Goal: Task Accomplishment & Management: Complete application form

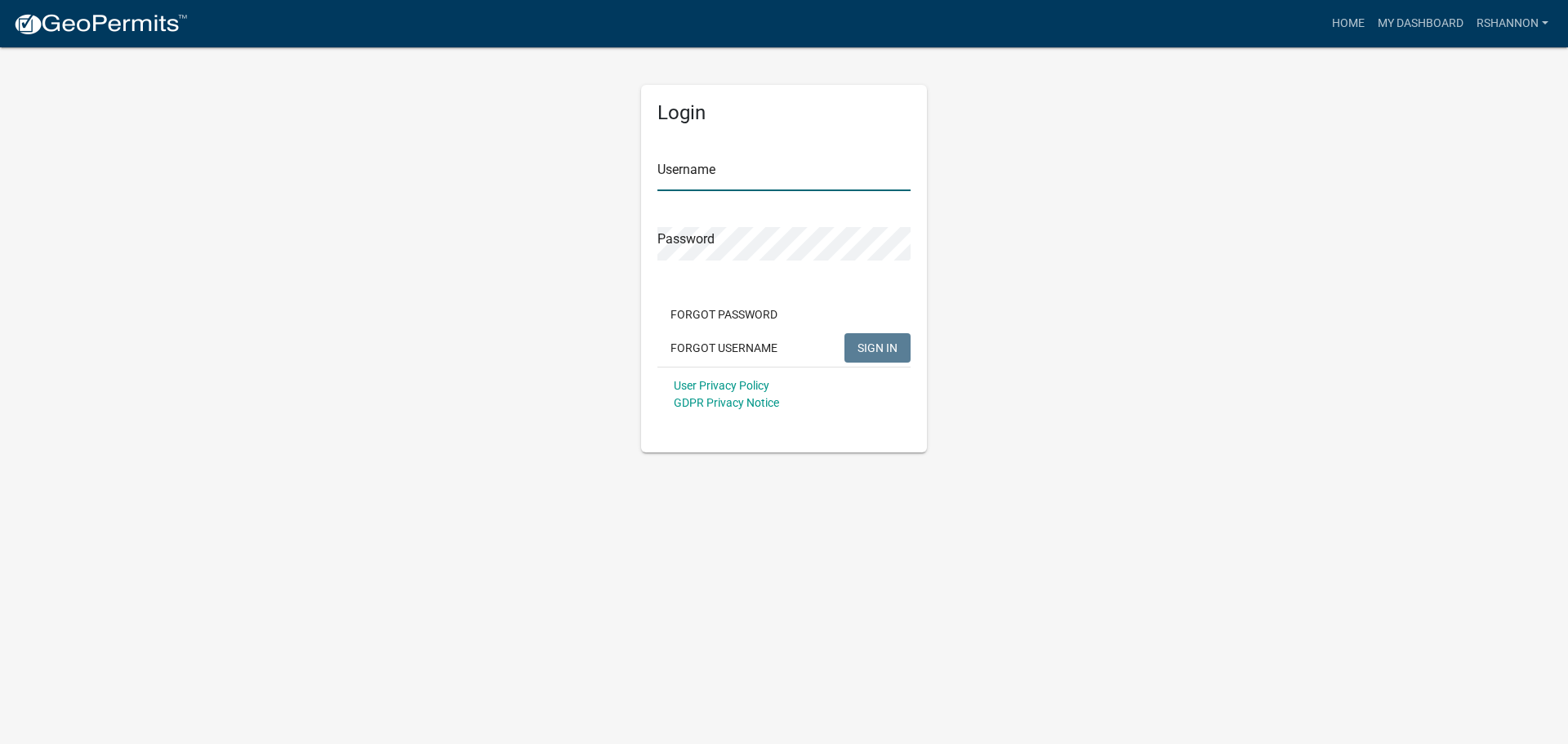
type input "rshannon"
click at [874, 358] on button "SIGN IN" at bounding box center [877, 348] width 66 height 30
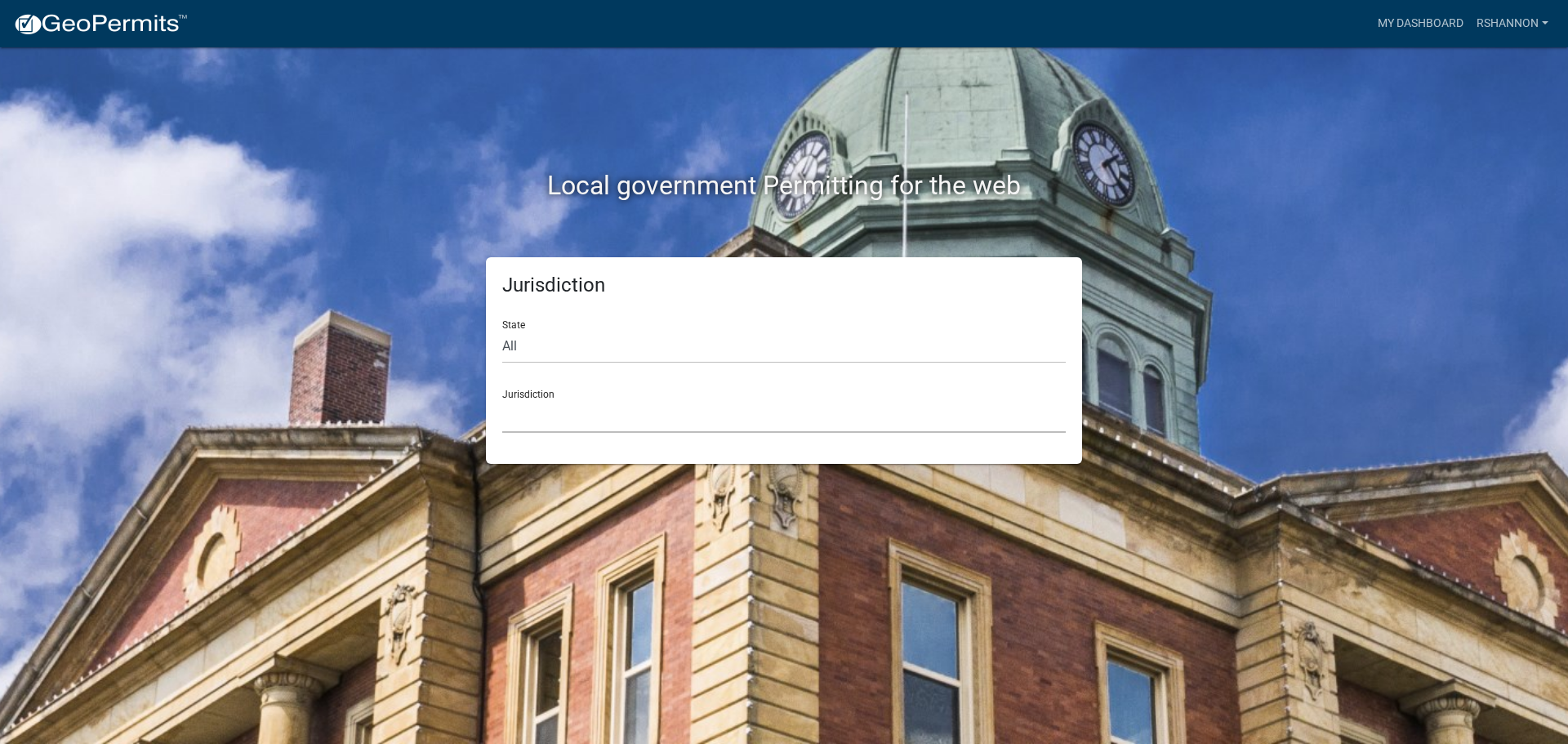
click at [594, 416] on select "[GEOGRAPHIC_DATA], [US_STATE] [GEOGRAPHIC_DATA], [US_STATE][PERSON_NAME][GEOGRA…" at bounding box center [784, 416] width 564 height 34
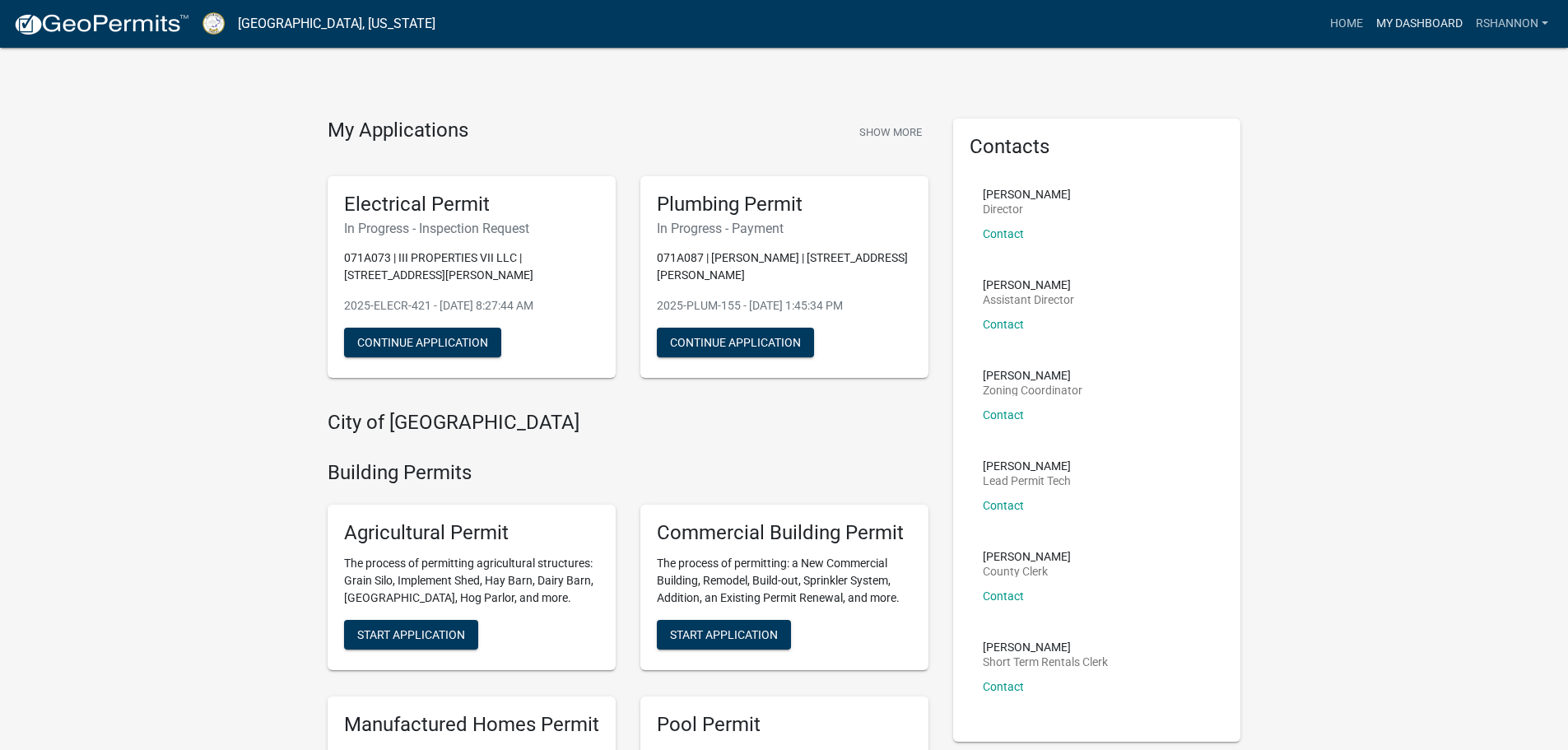
click at [1428, 32] on link "My Dashboard" at bounding box center [1420, 23] width 100 height 31
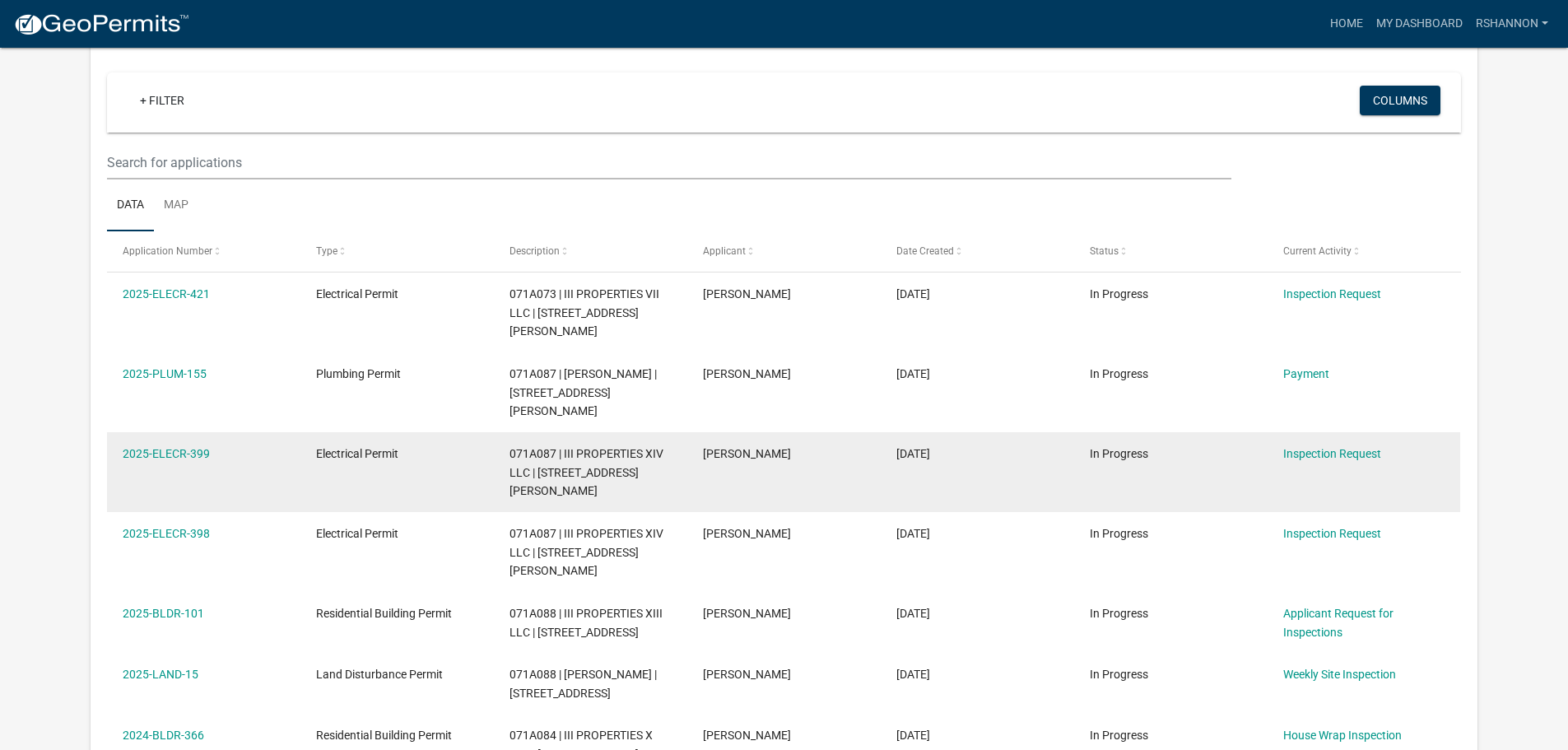
scroll to position [164, 0]
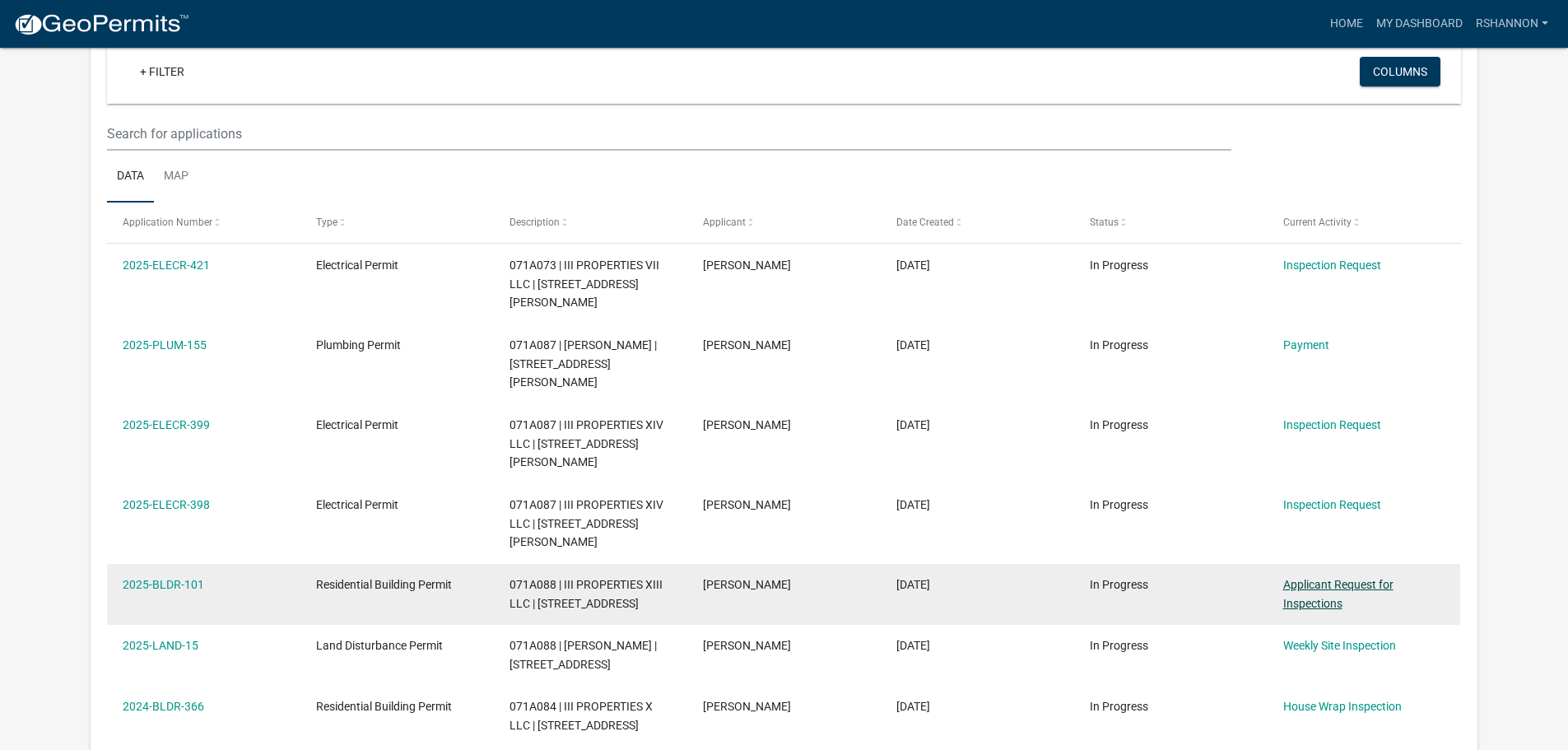
click at [1339, 578] on link "Applicant Request for Inspections" at bounding box center [1338, 594] width 111 height 32
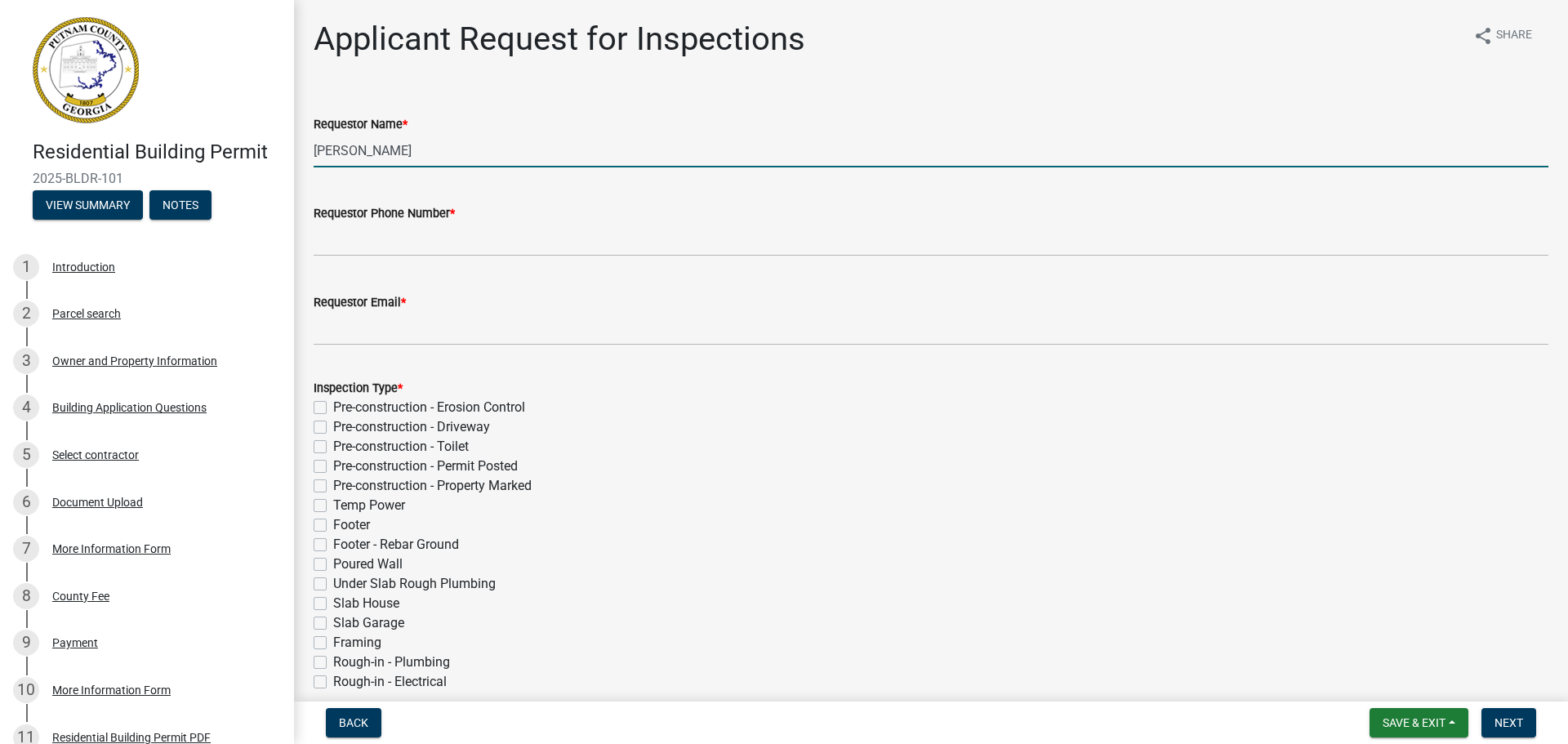
click at [416, 148] on input "[PERSON_NAME]" at bounding box center [930, 150] width 1235 height 34
drag, startPoint x: 421, startPoint y: 152, endPoint x: 150, endPoint y: 125, distance: 272.3
click at [162, 143] on div "Residential Building Permit 2025-BLDR-101 View Summary Notes 1 Introduction 2 P…" at bounding box center [784, 372] width 1568 height 744
type input "[PERSON_NAME]"
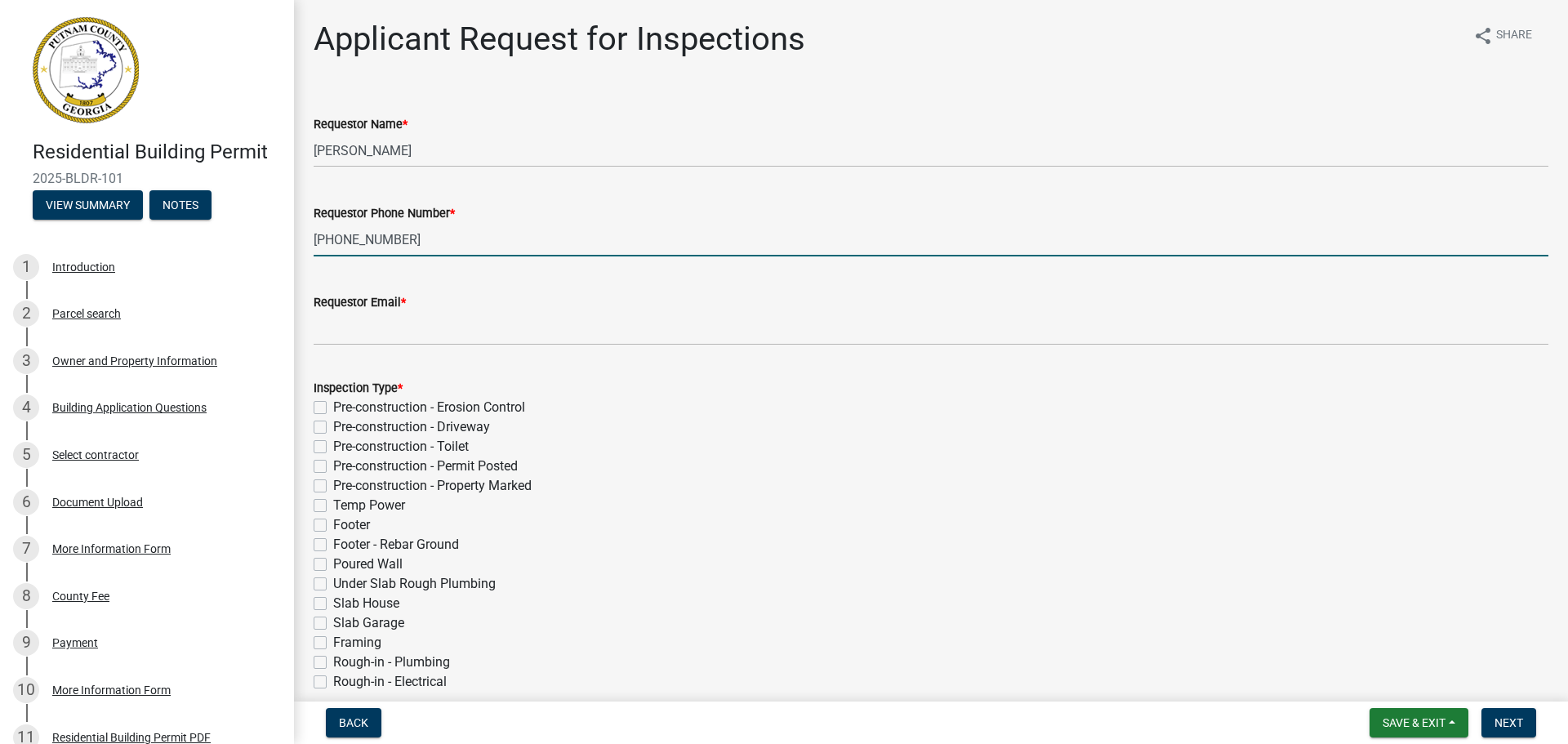
type input "[PHONE_NUMBER]"
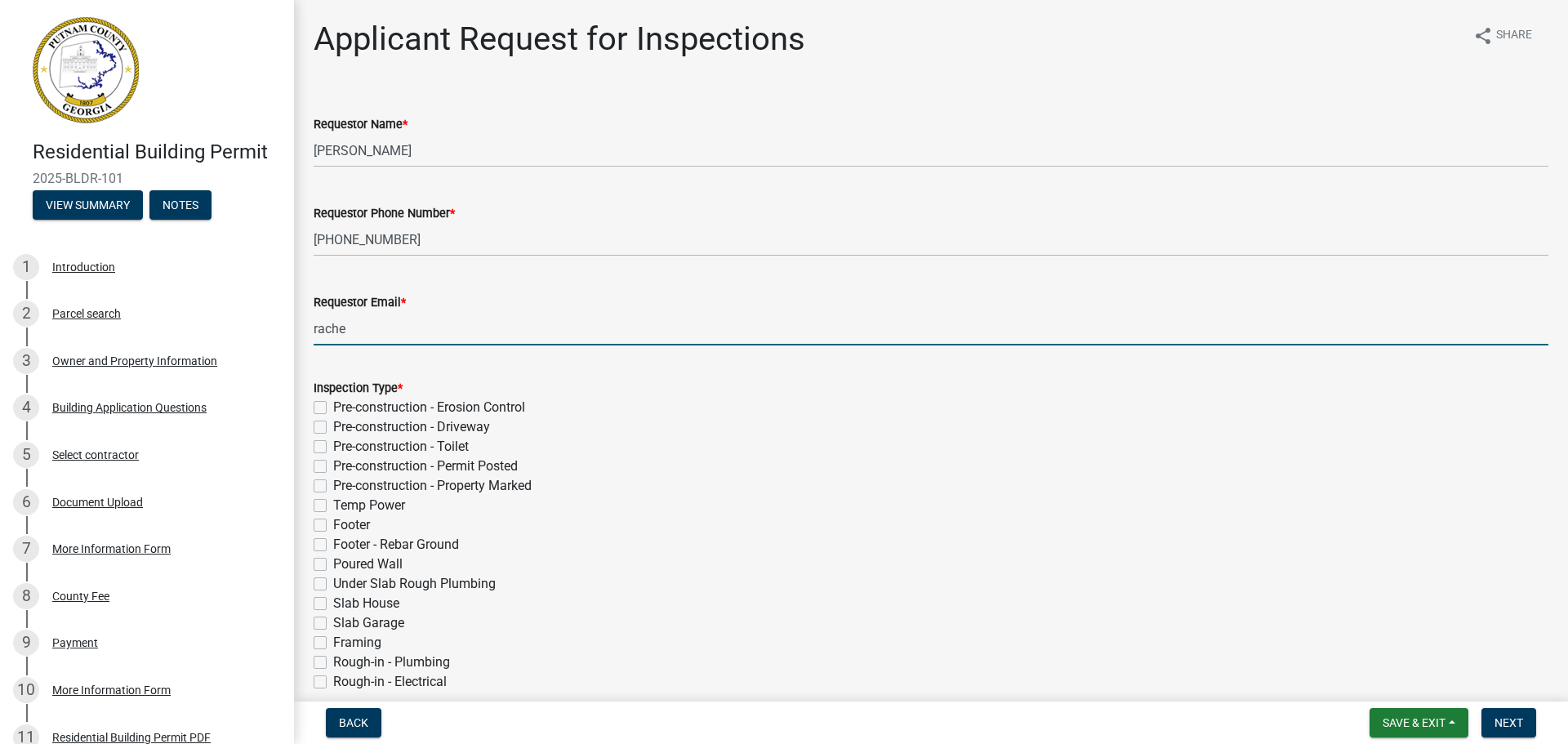
type input "[PERSON_NAME][EMAIL_ADDRESS][PERSON_NAME][DOMAIN_NAME]"
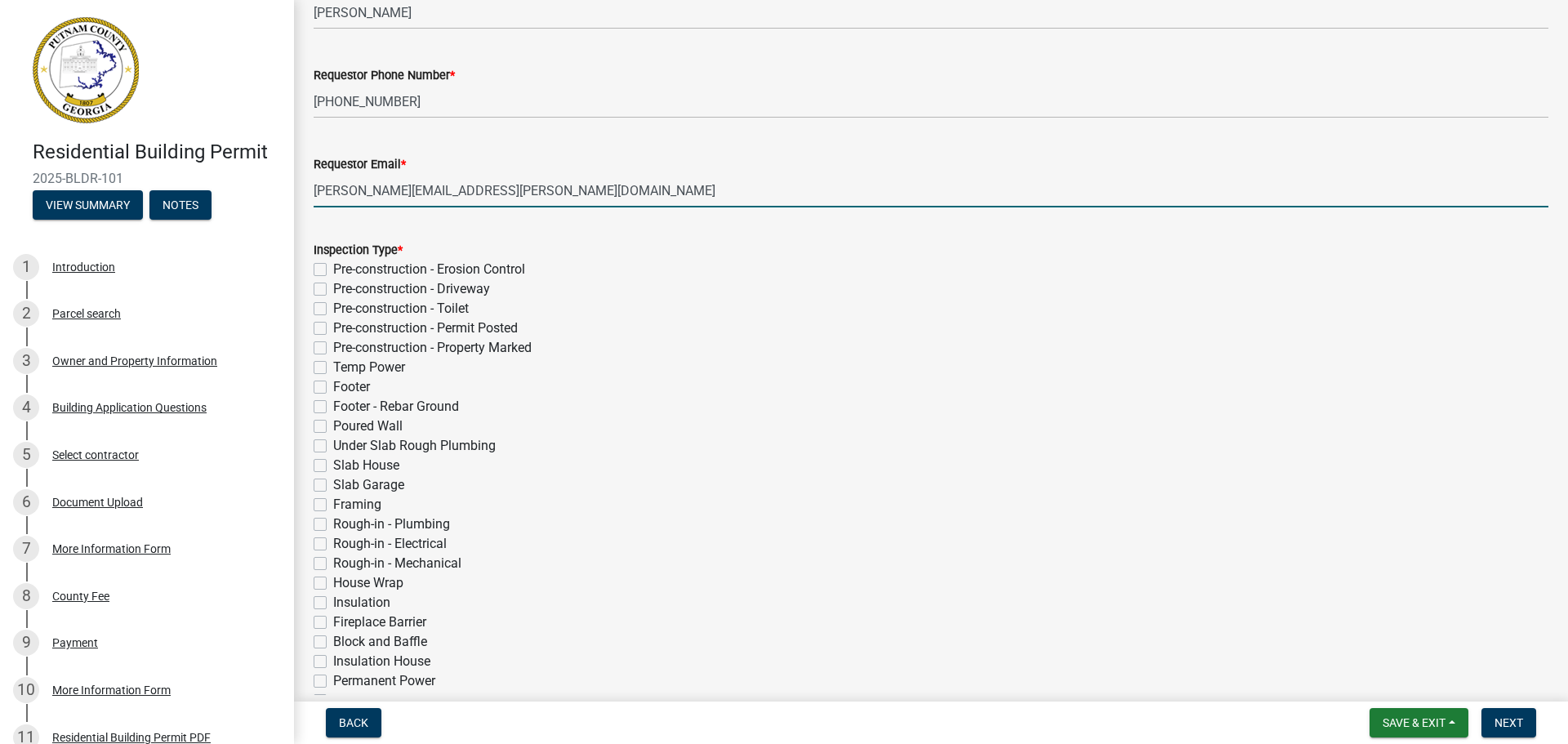
scroll to position [163, 0]
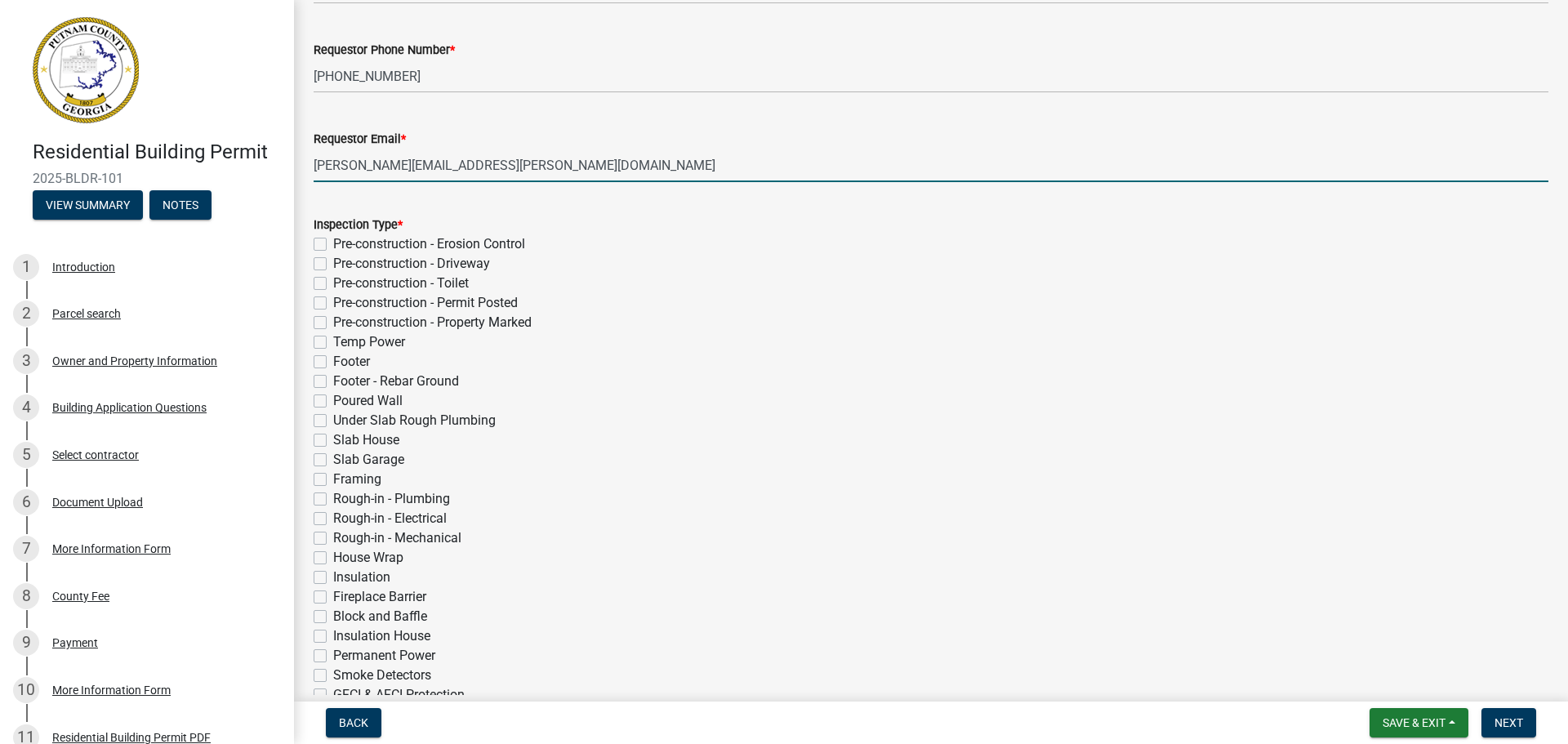
click at [333, 580] on label "Insulation" at bounding box center [362, 577] width 57 height 20
click at [333, 578] on input "Insulation" at bounding box center [338, 572] width 11 height 11
checkbox input "true"
checkbox input "false"
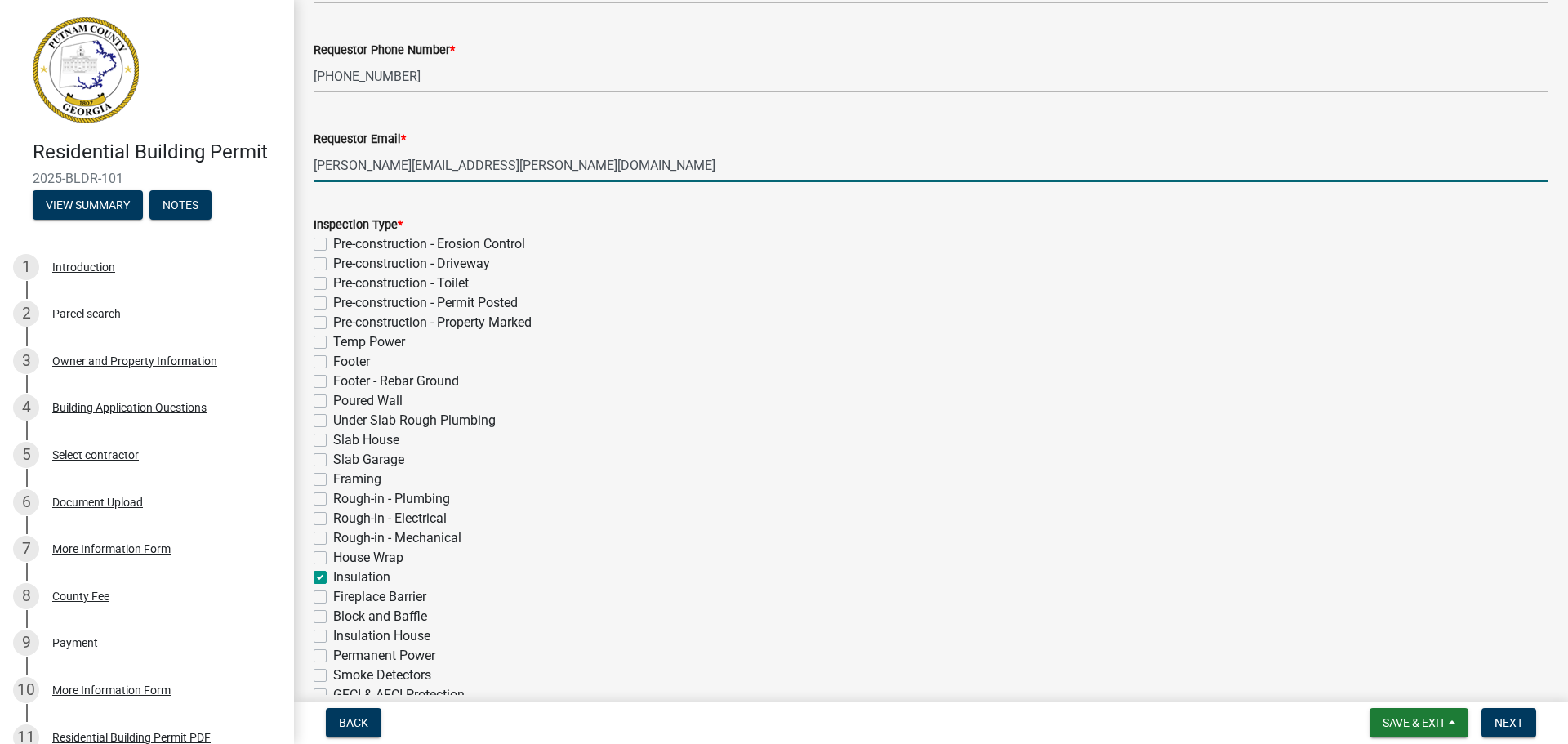
checkbox input "false"
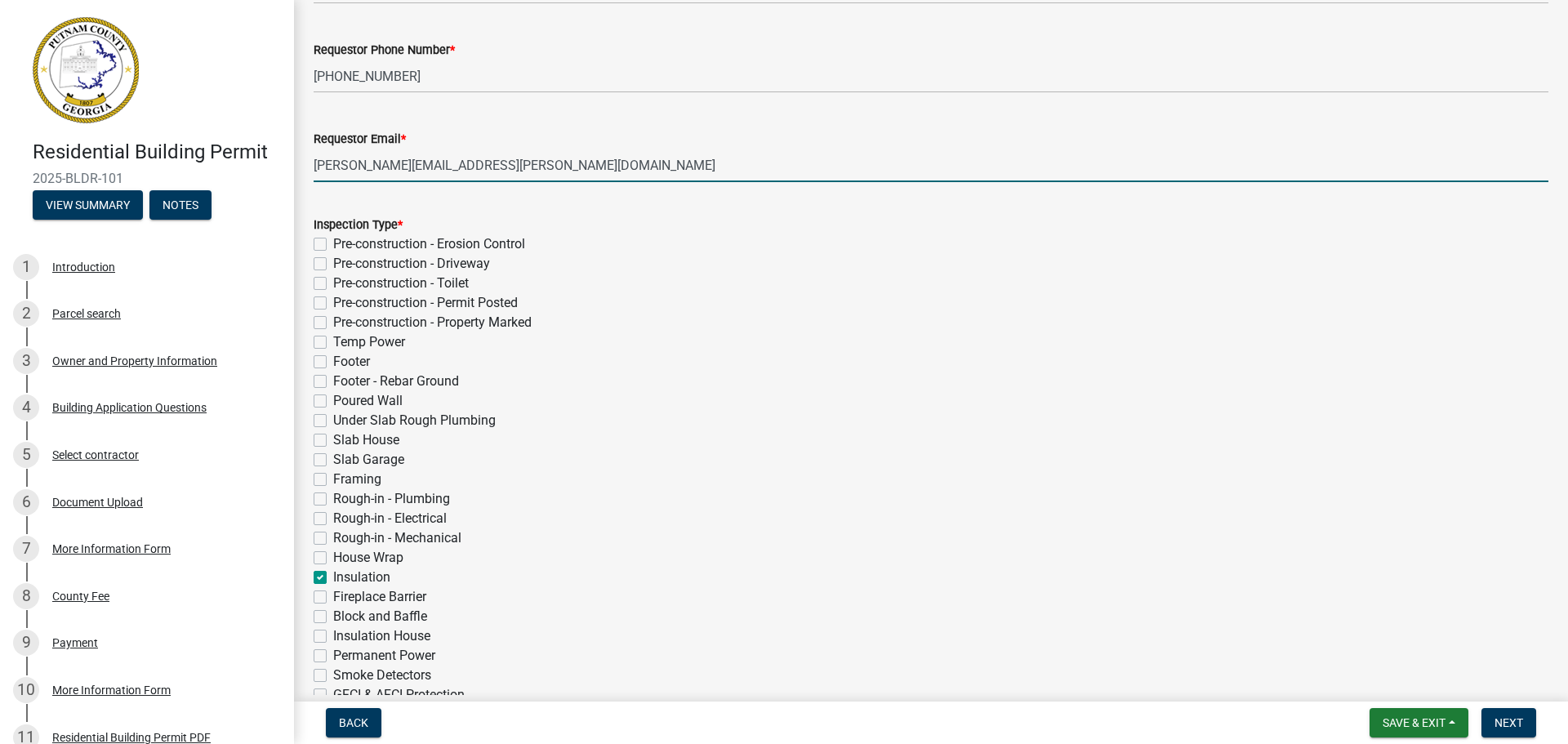
checkbox input "false"
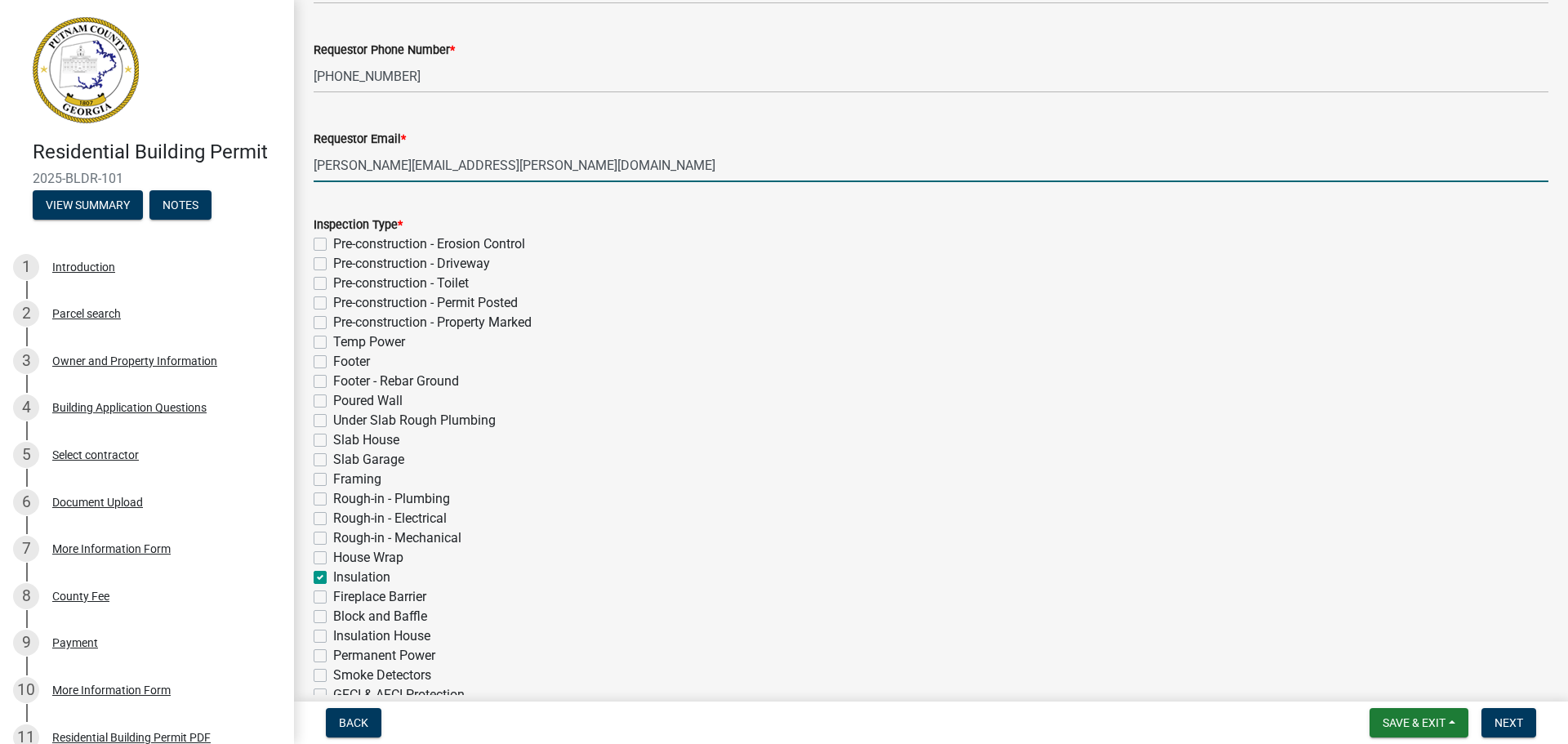
checkbox input "false"
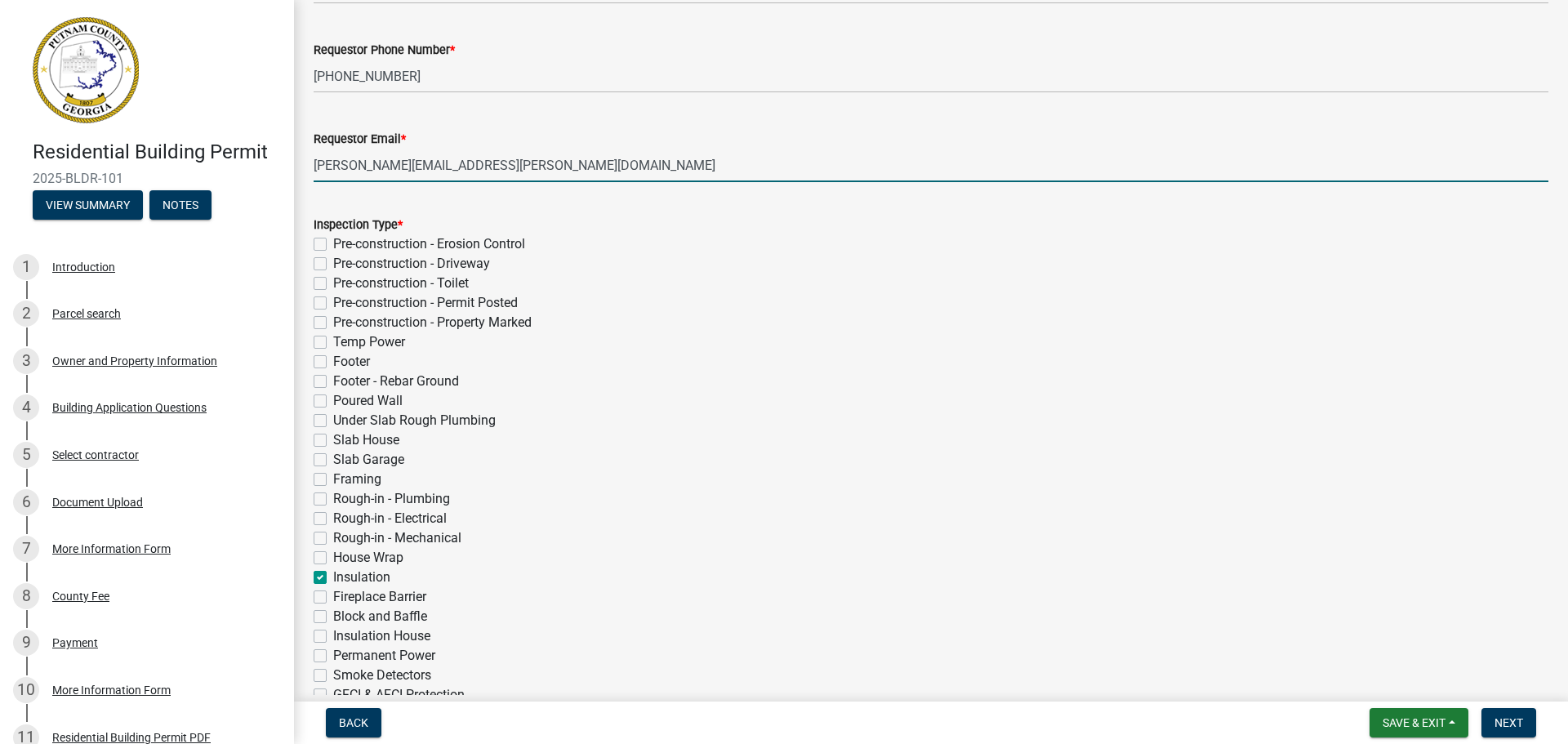
checkbox input "true"
checkbox input "false"
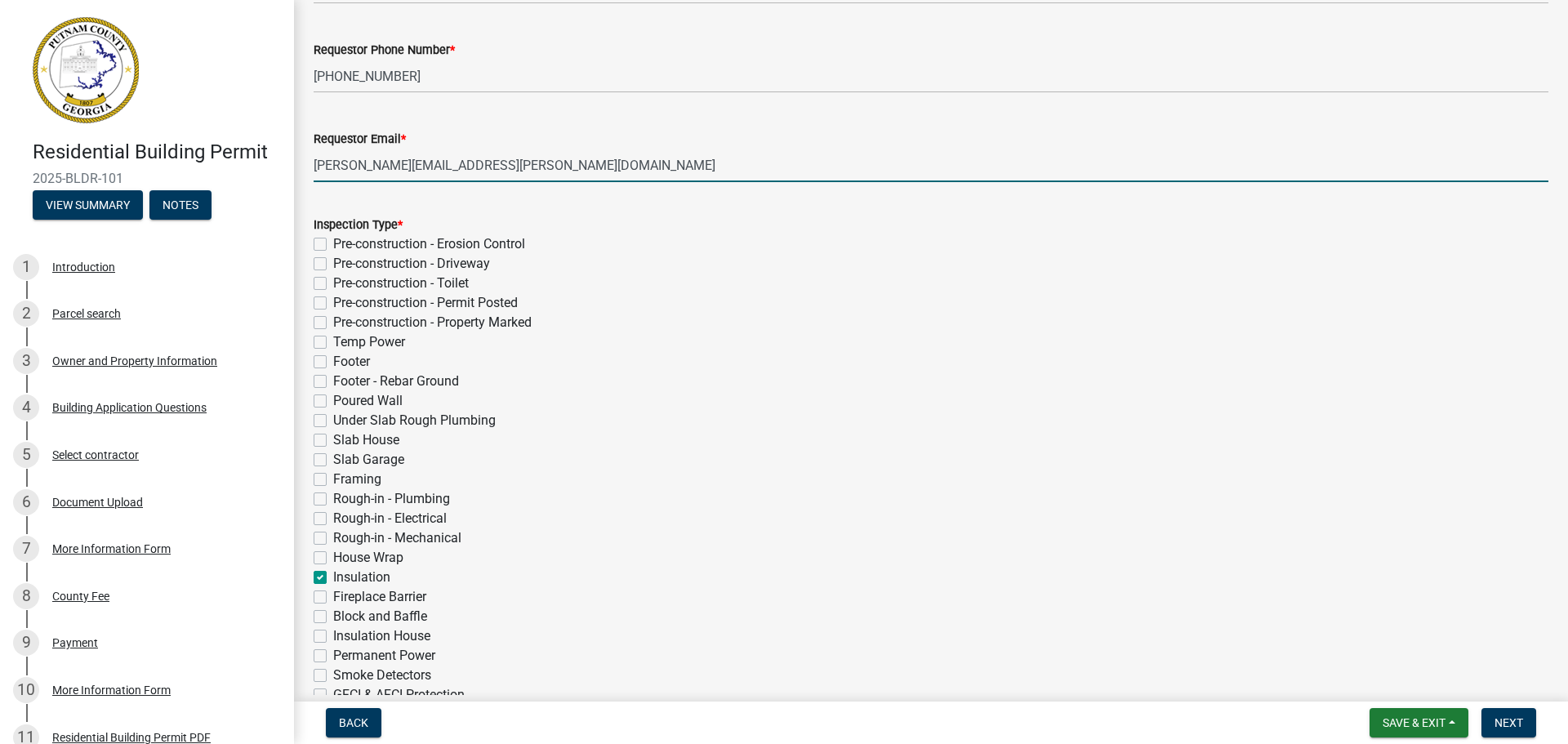
checkbox input "false"
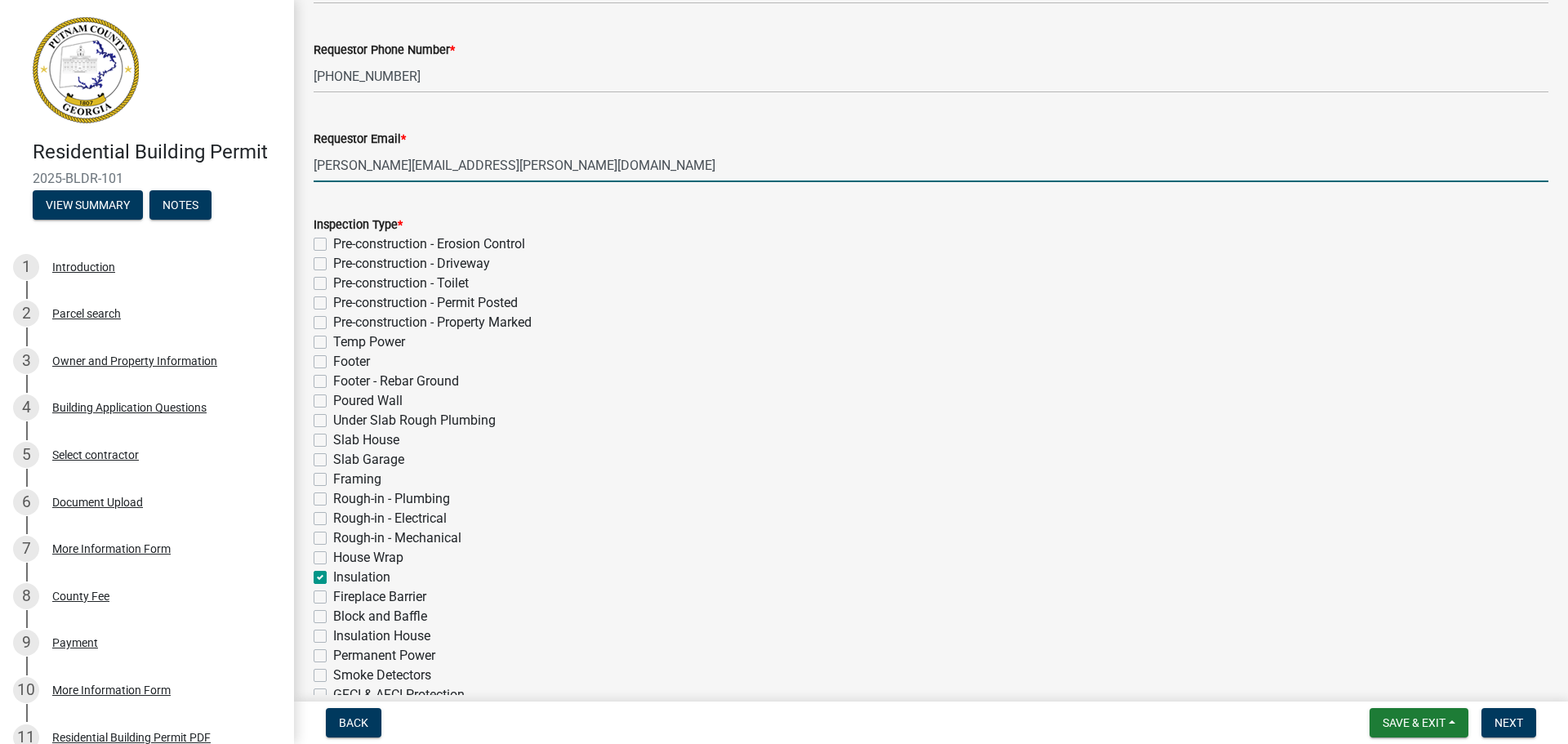
checkbox input "false"
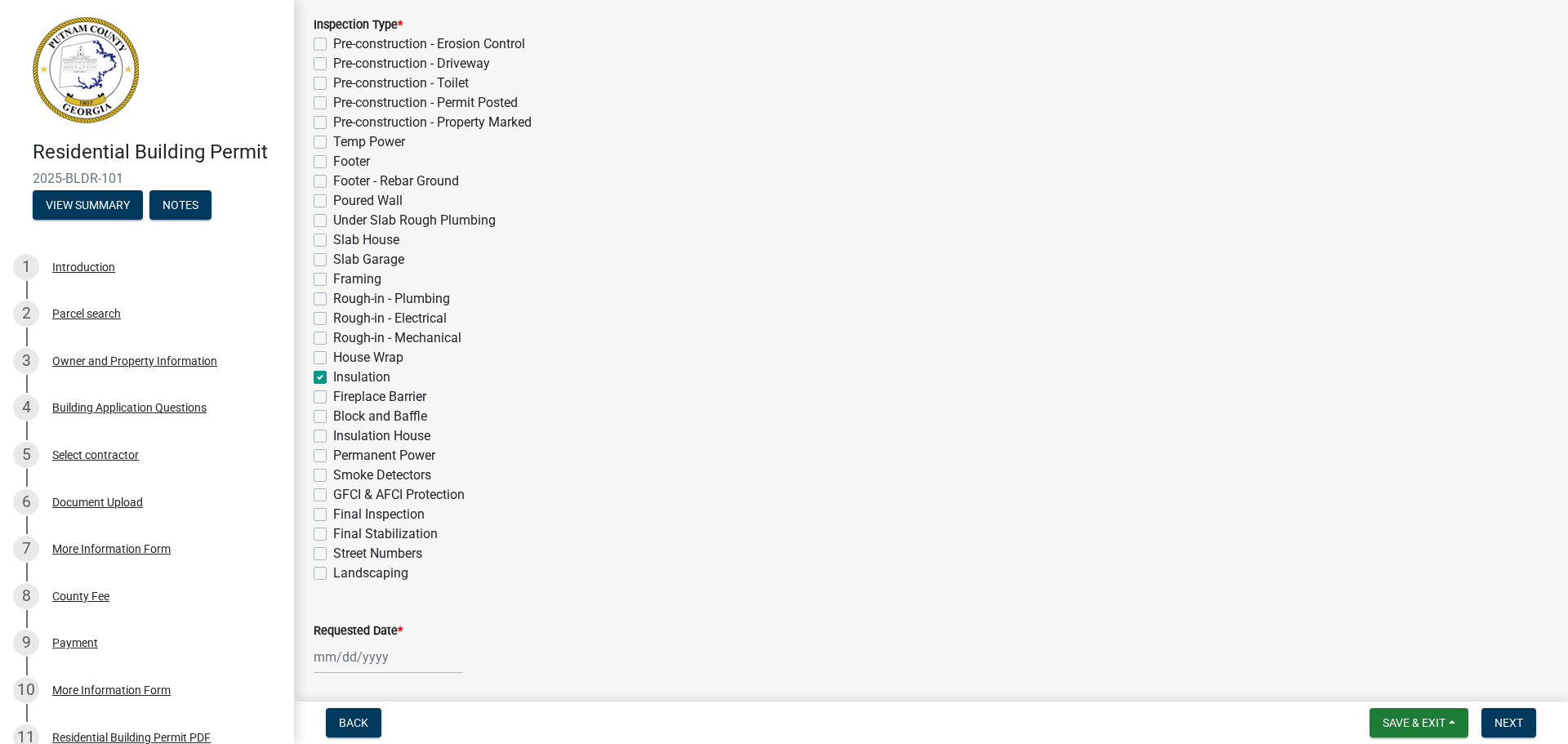
scroll to position [408, 0]
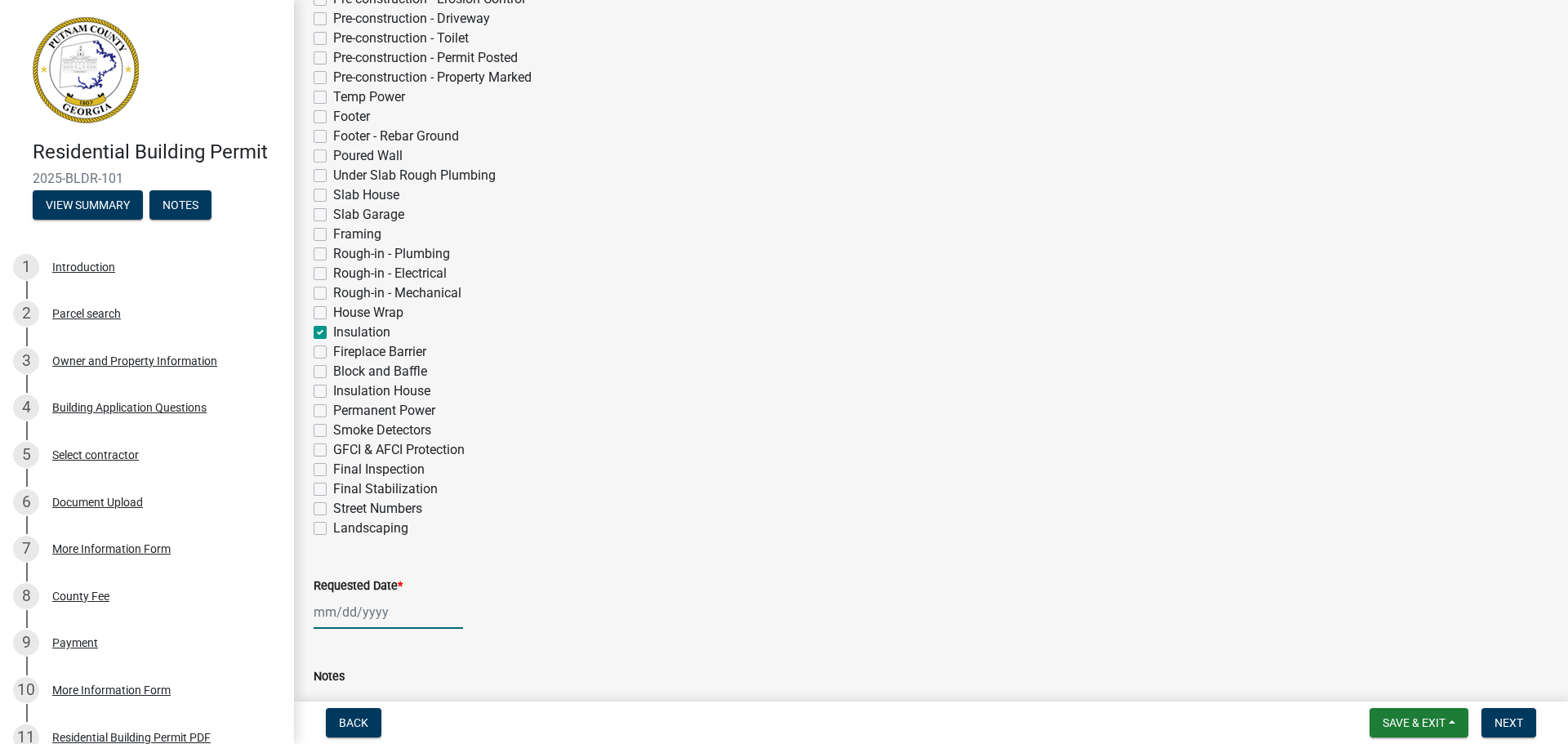
click at [355, 608] on div at bounding box center [388, 612] width 149 height 34
select select "8"
select select "2025"
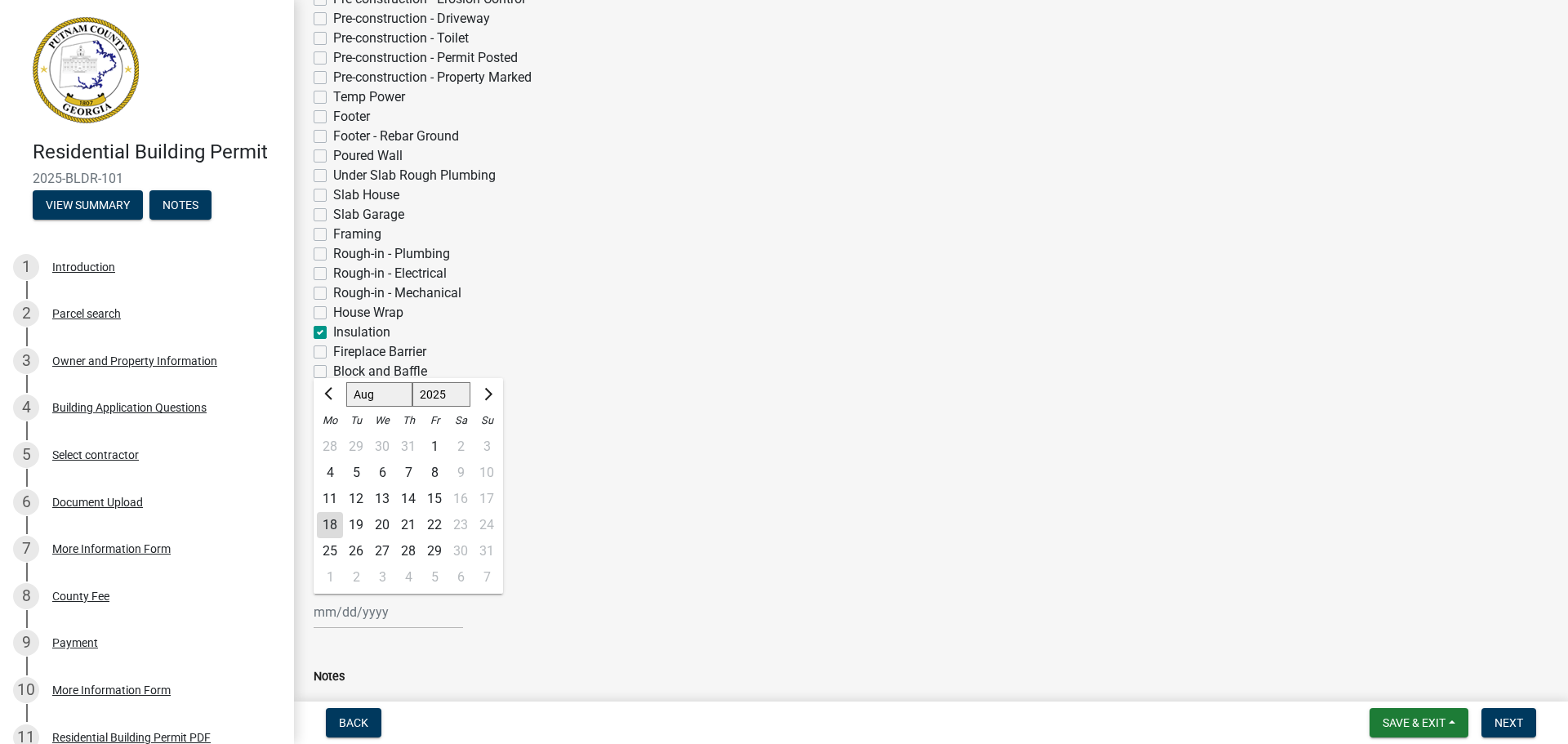
click at [353, 528] on div "19" at bounding box center [356, 525] width 26 height 26
type input "[DATE]"
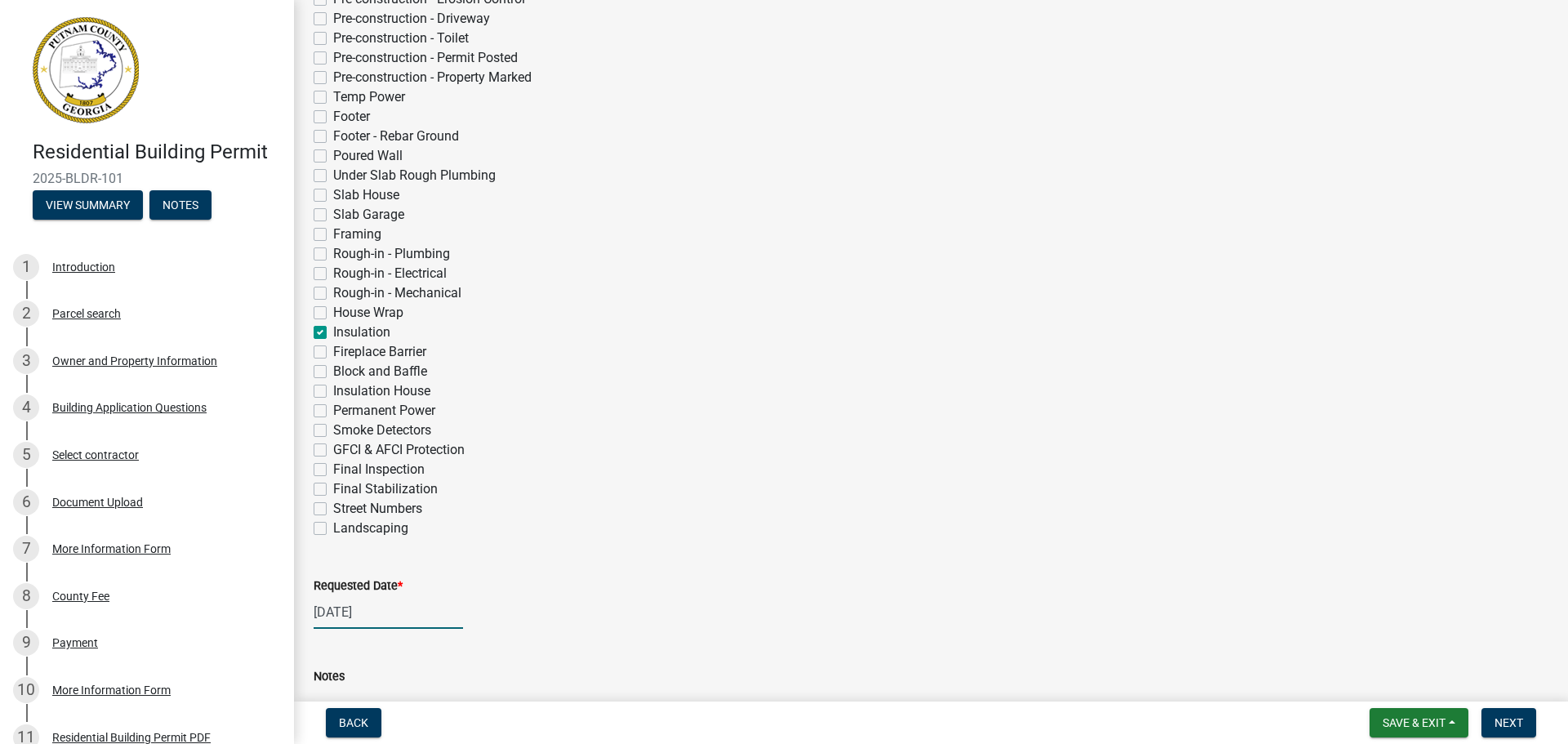
click at [348, 618] on div "[DATE]" at bounding box center [388, 612] width 149 height 34
select select "8"
select select "2025"
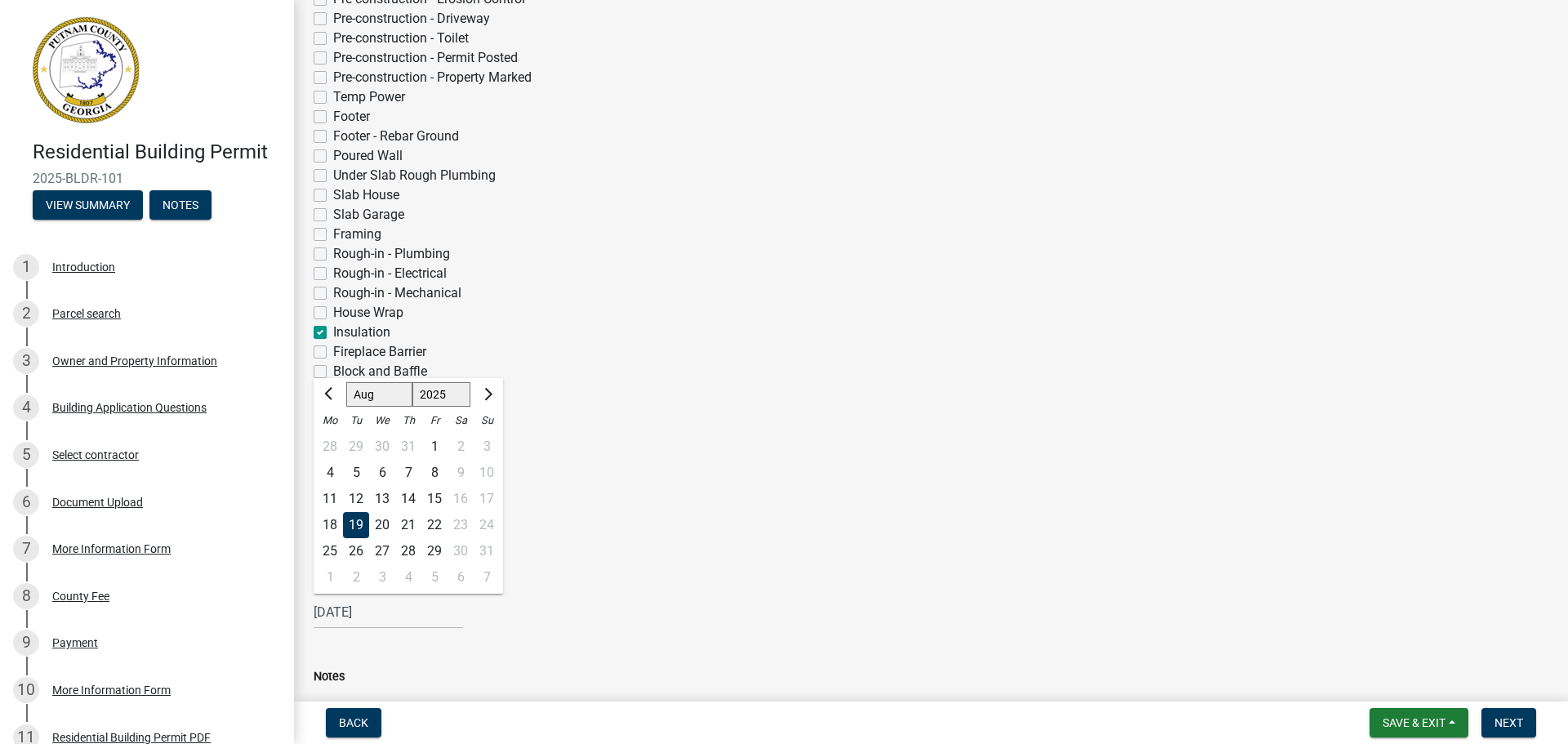
click at [329, 529] on div "18" at bounding box center [330, 525] width 26 height 26
type input "[DATE]"
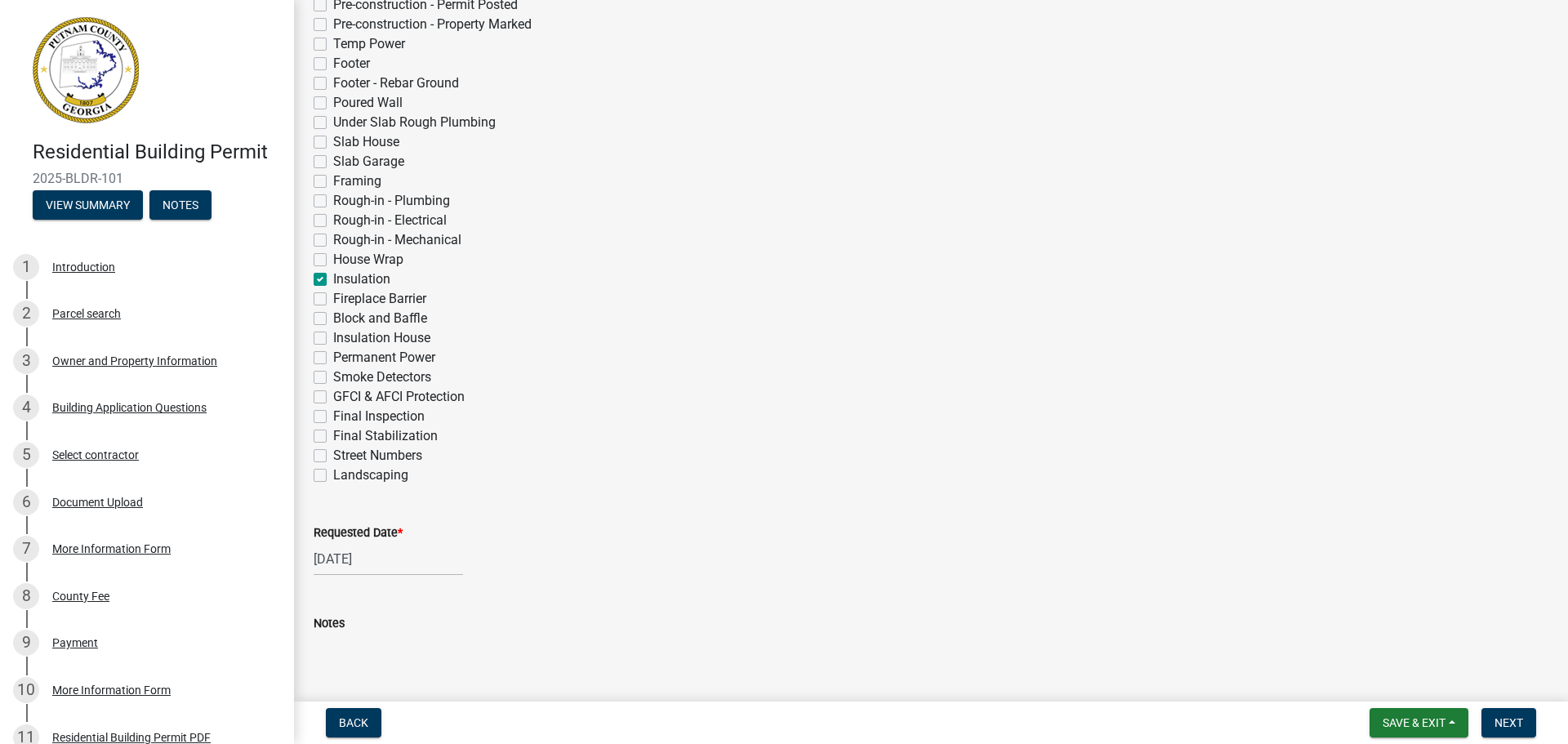
scroll to position [552, 0]
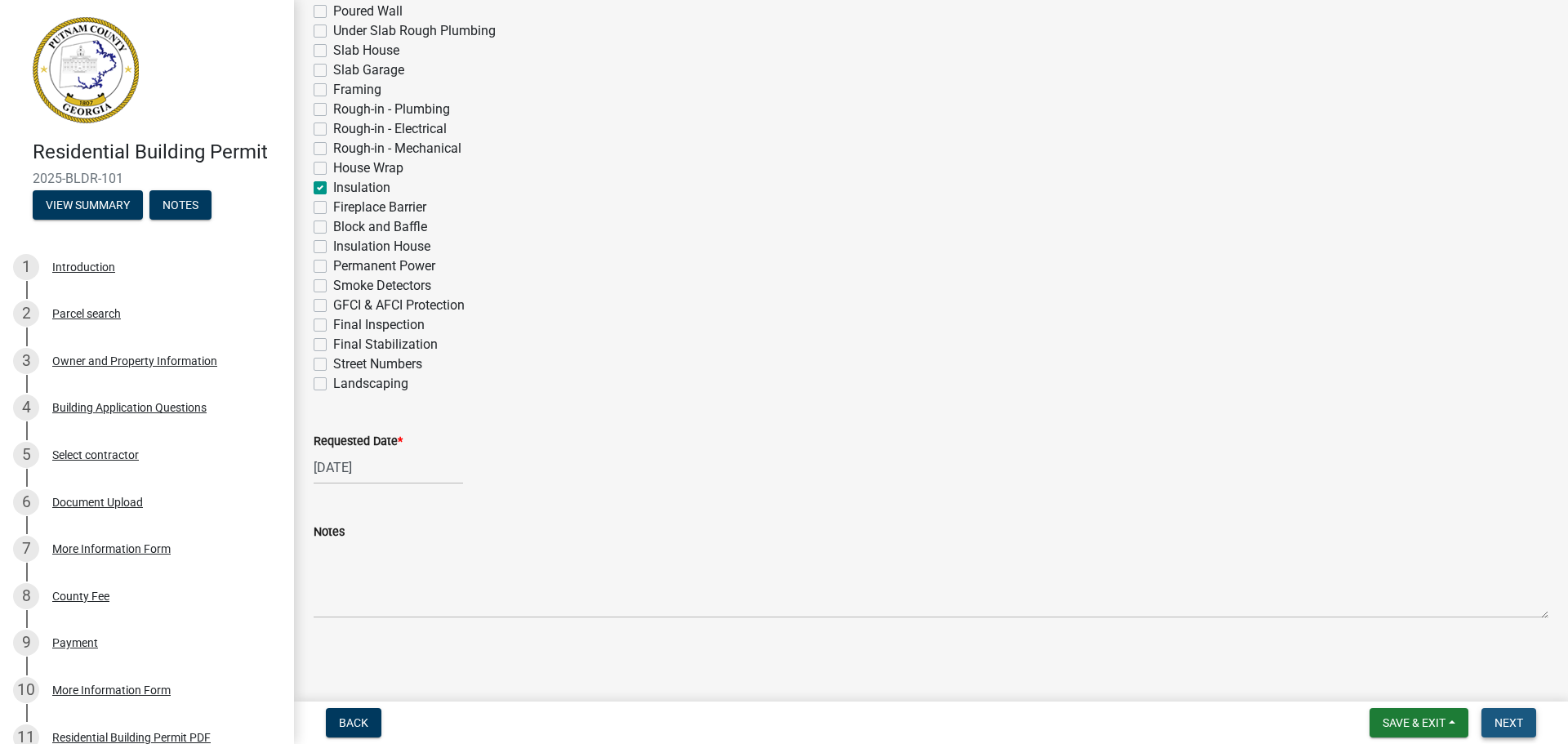
click at [1528, 726] on button "Next" at bounding box center [1509, 722] width 54 height 30
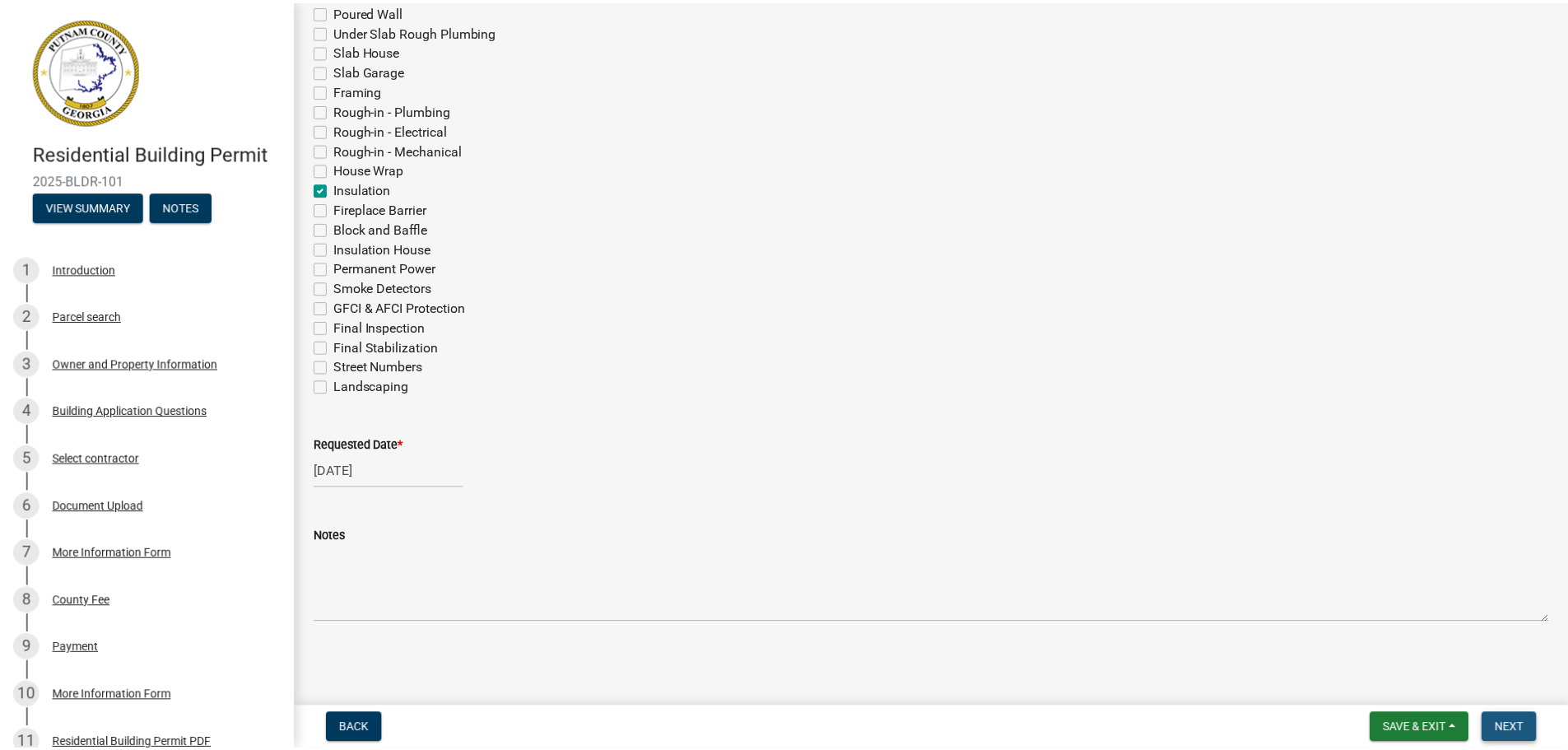
scroll to position [0, 0]
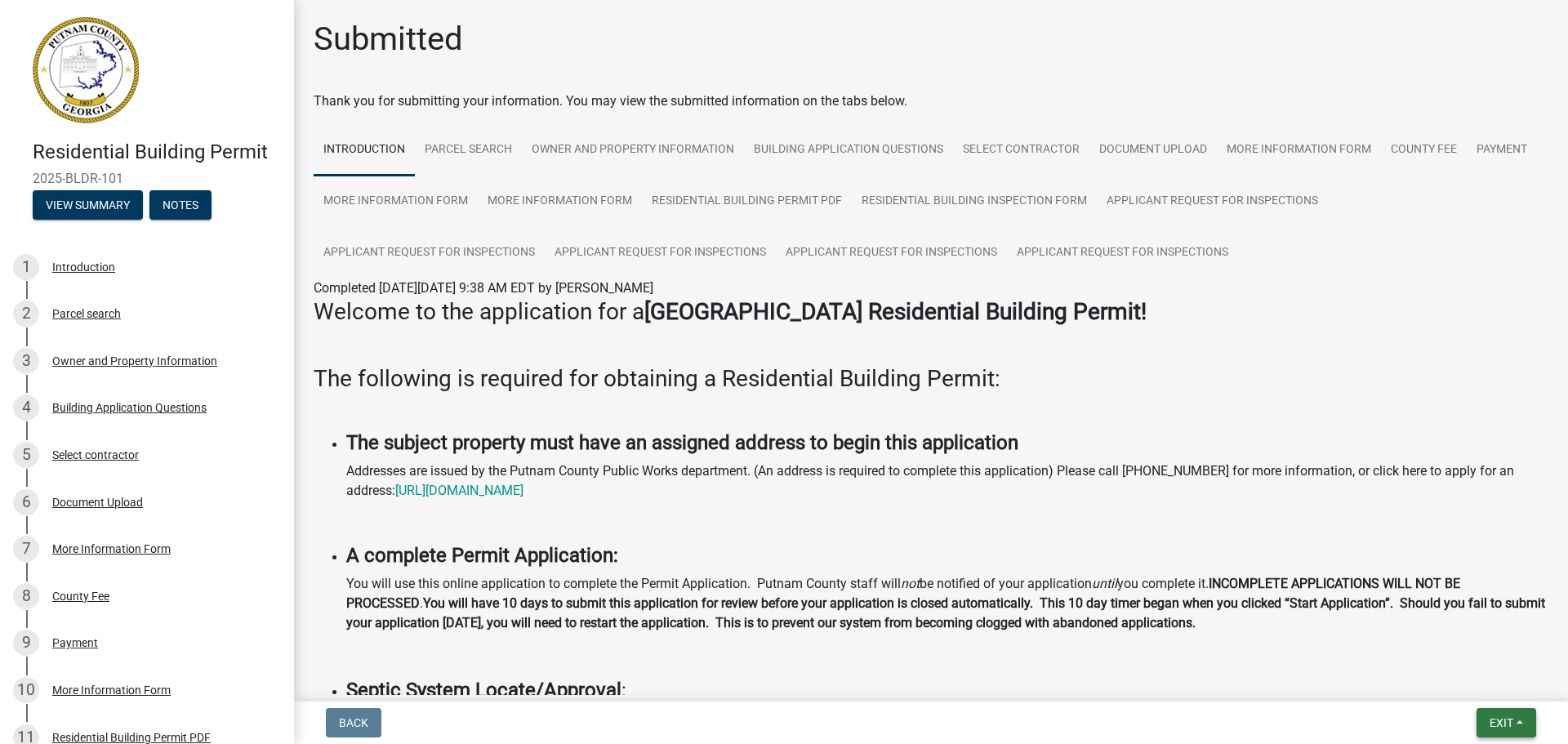
click at [1487, 720] on button "Exit" at bounding box center [1507, 722] width 59 height 30
click at [1475, 688] on button "Save & Exit" at bounding box center [1471, 680] width 131 height 40
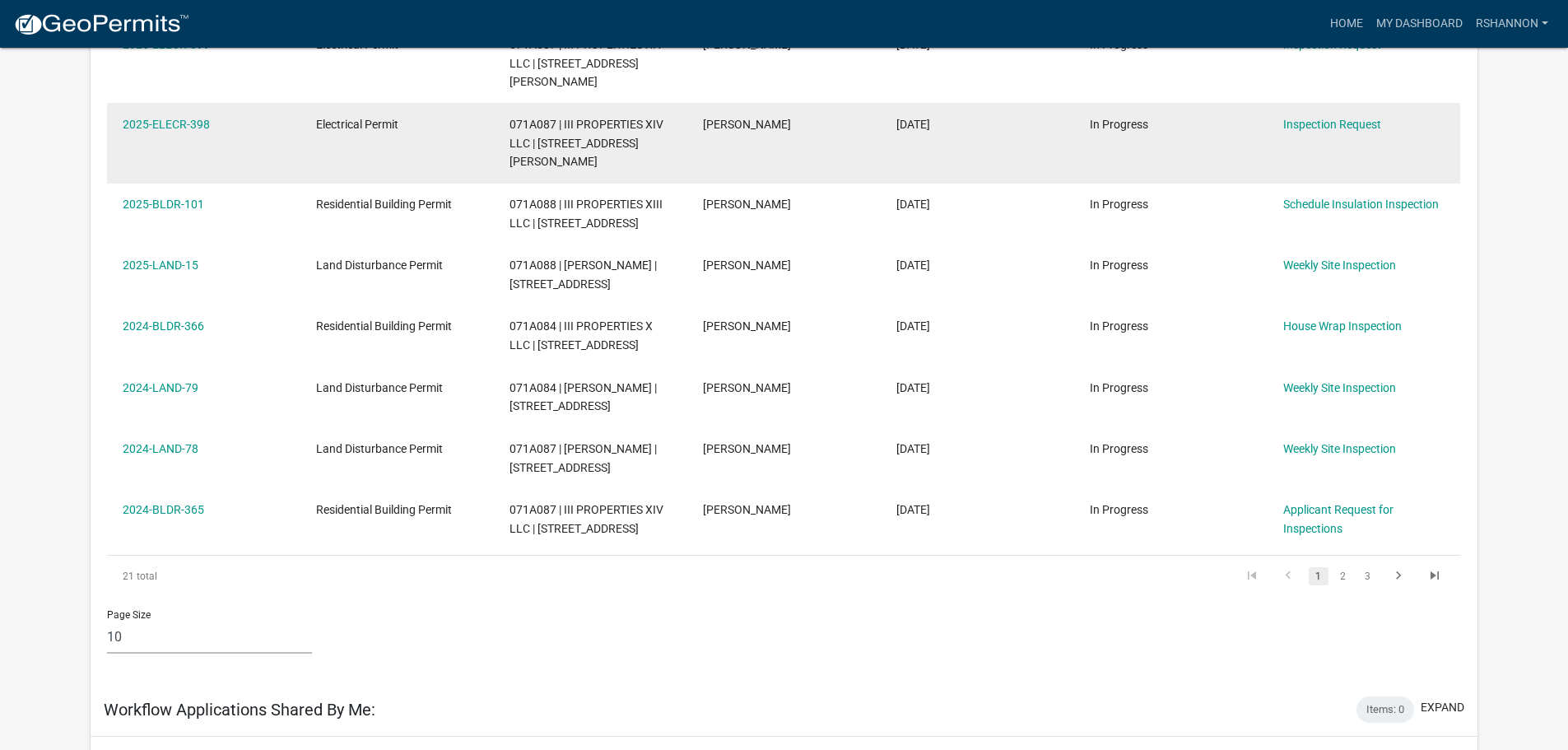
scroll to position [547, 0]
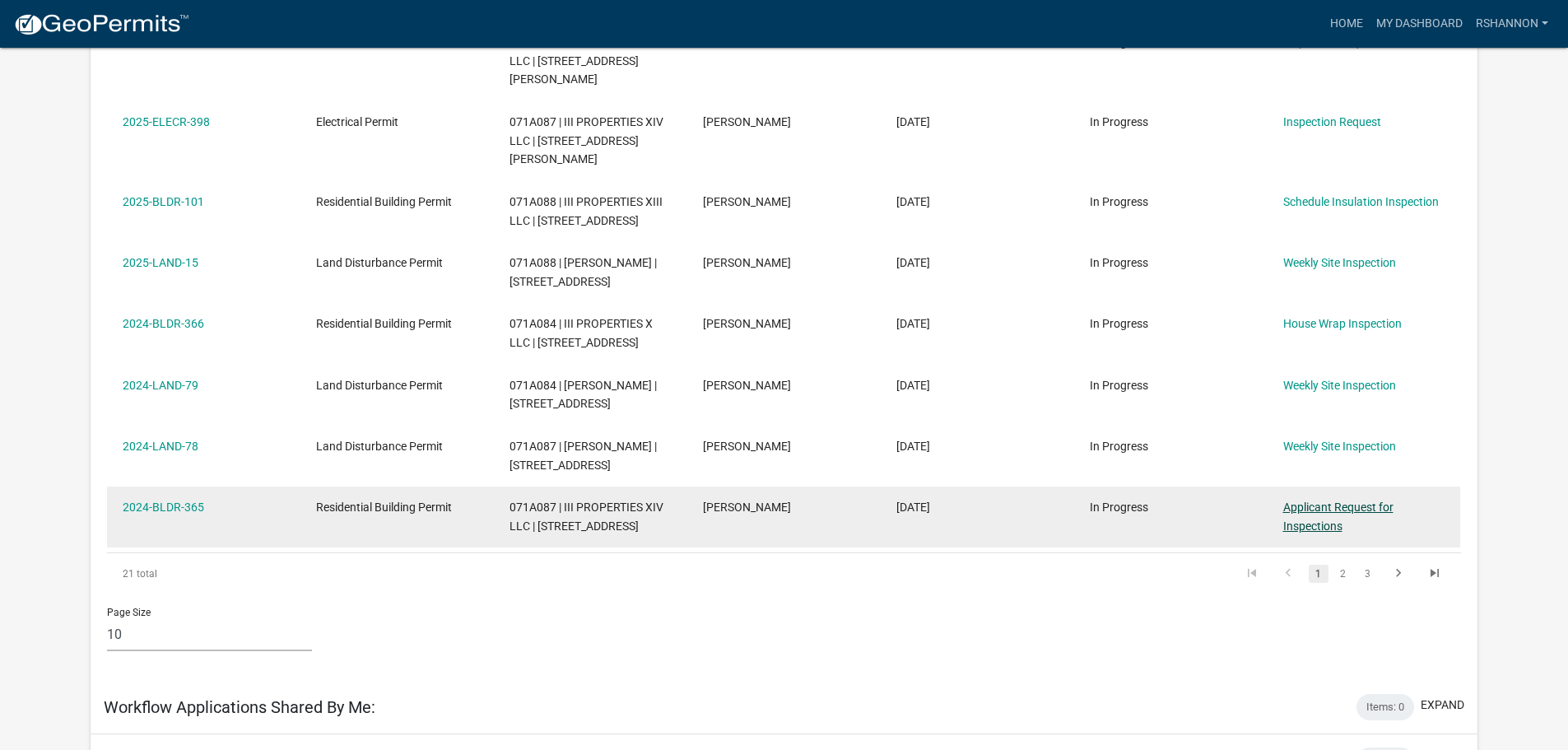
click at [1318, 500] on link "Applicant Request for Inspections" at bounding box center [1338, 516] width 111 height 32
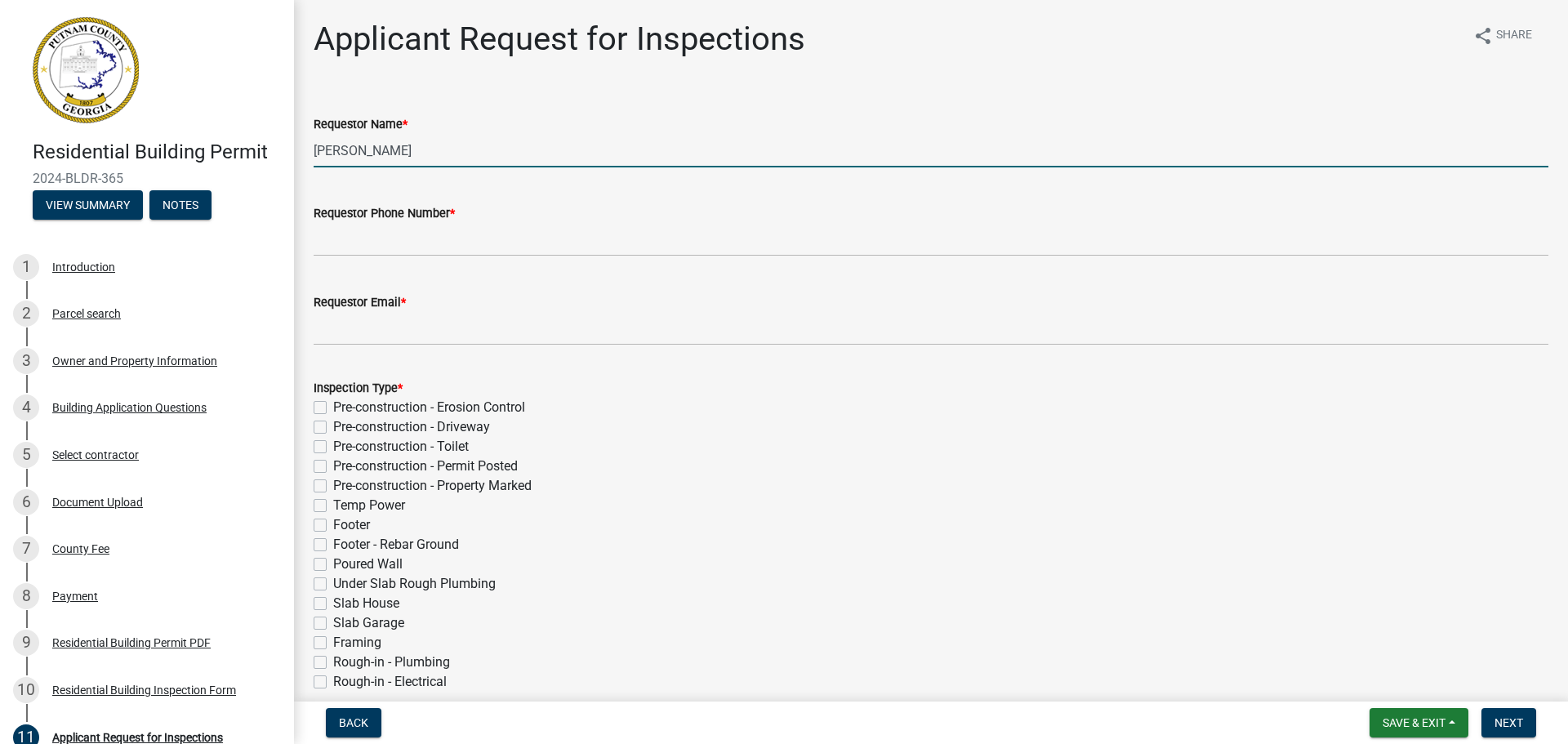
drag, startPoint x: 400, startPoint y: 154, endPoint x: 200, endPoint y: 162, distance: 200.2
click at [200, 162] on div "Residential Building Permit 2024-BLDR-365 View Summary Notes 1 Introduction 2 P…" at bounding box center [784, 372] width 1568 height 744
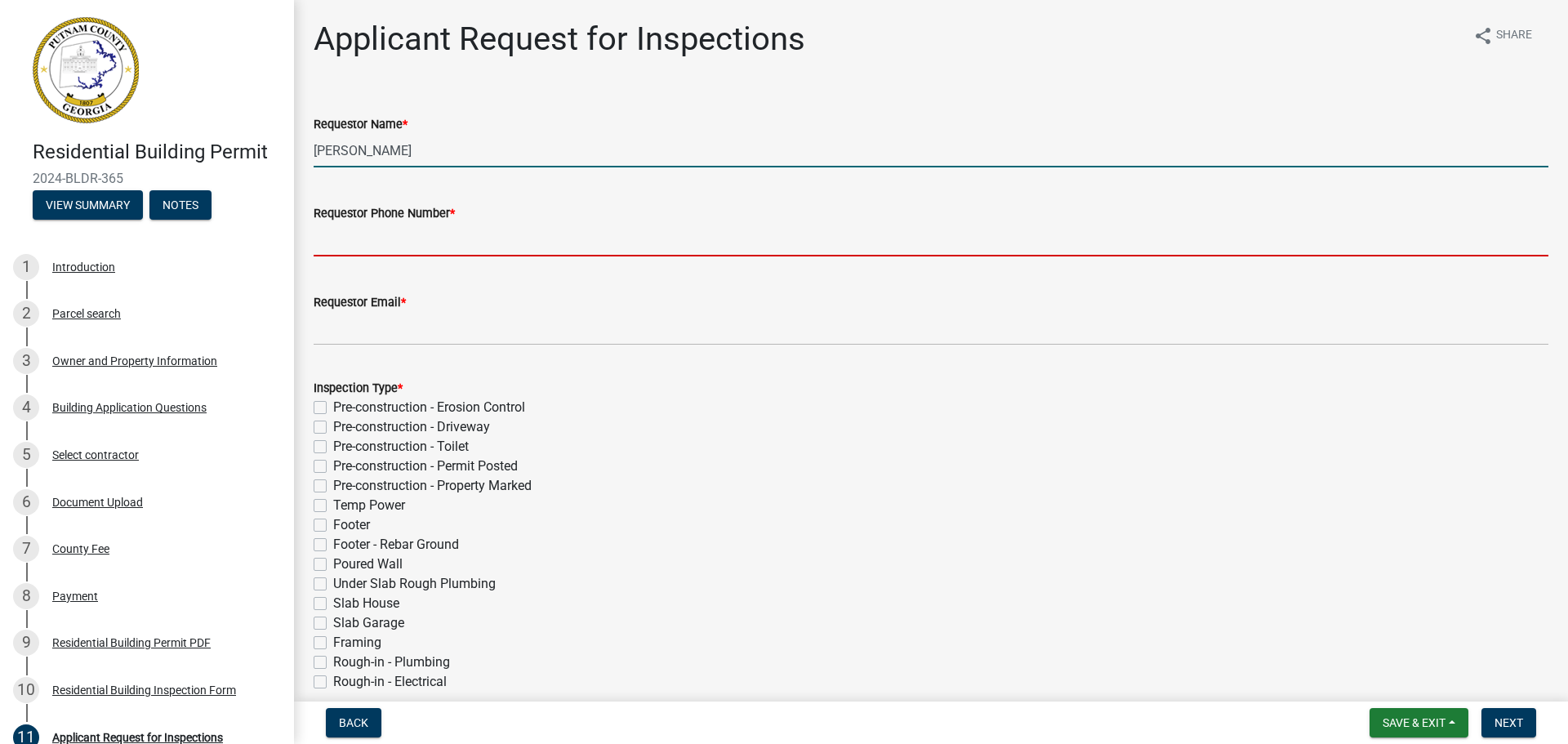
click at [475, 151] on input "[PERSON_NAME]" at bounding box center [930, 150] width 1235 height 34
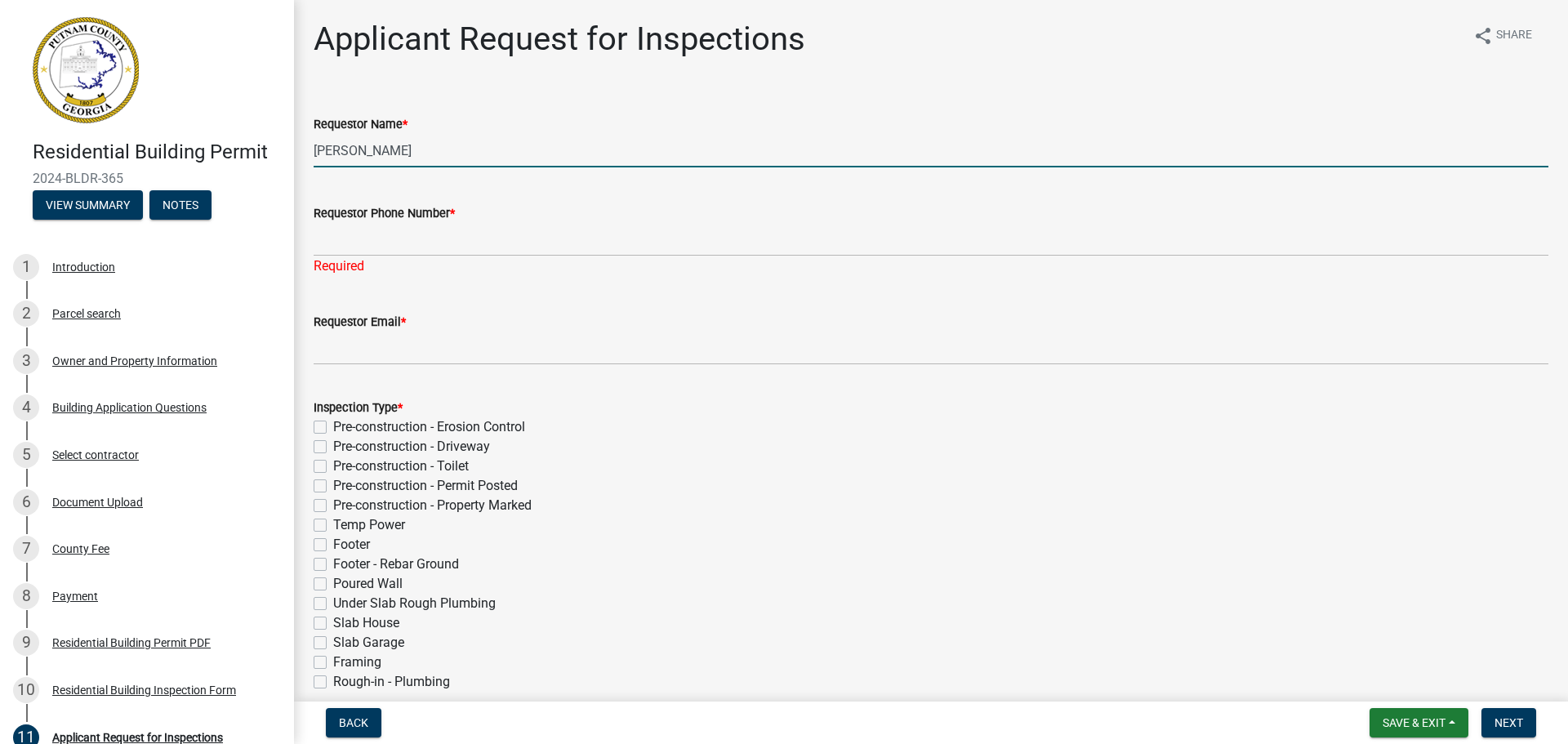
type input "[PERSON_NAME]"
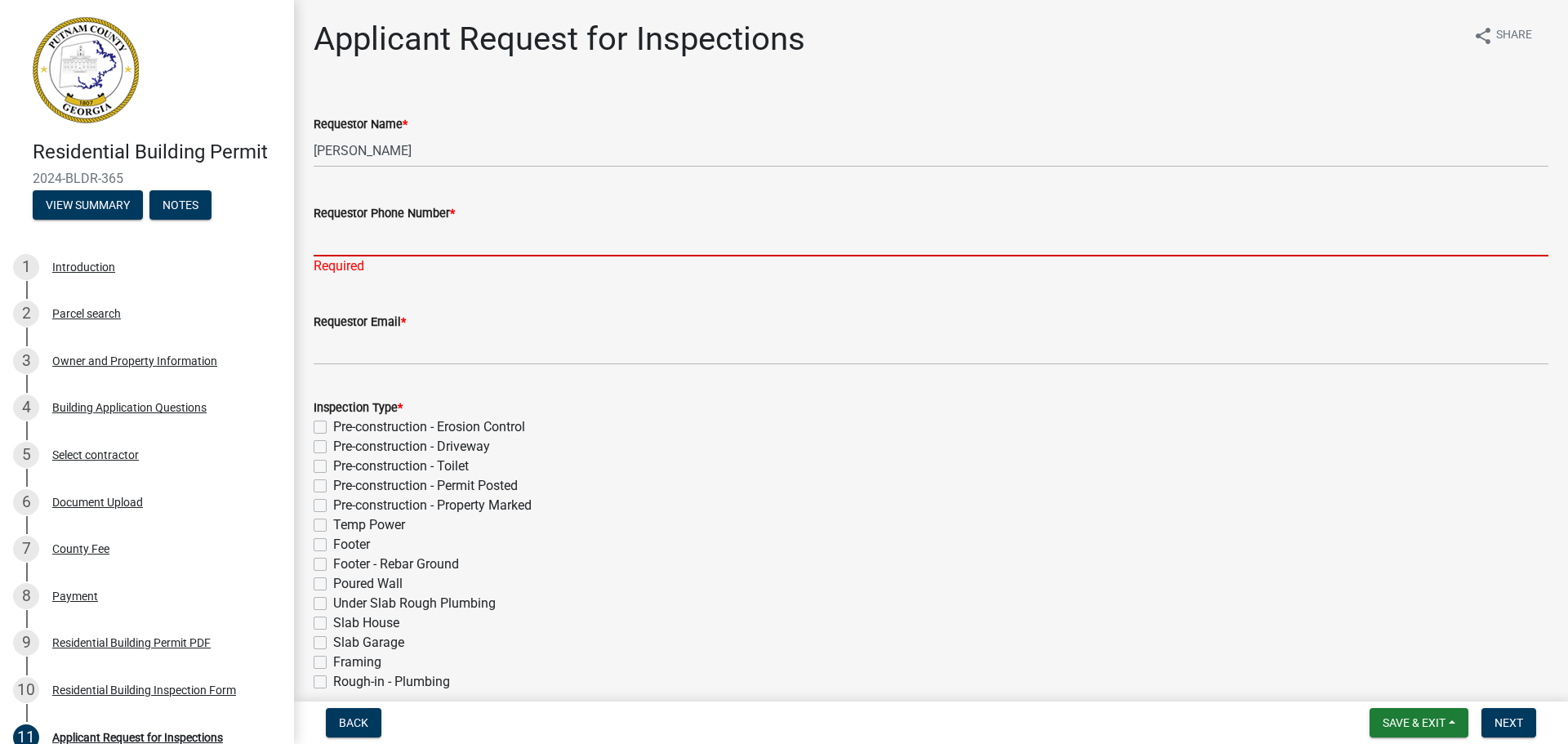
click at [454, 232] on input "Requestor Phone Number *" at bounding box center [930, 240] width 1235 height 34
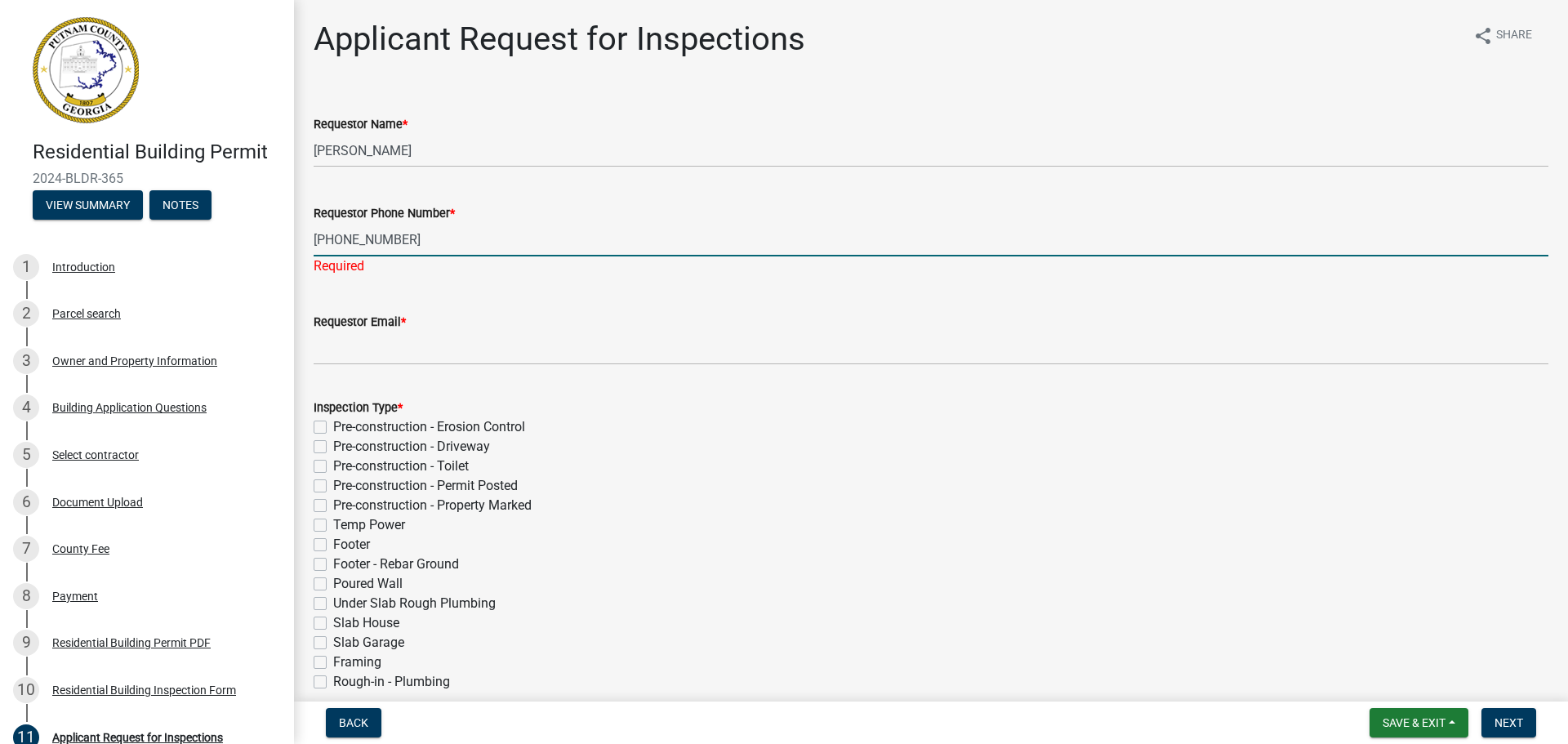
type input "[PHONE_NUMBER]"
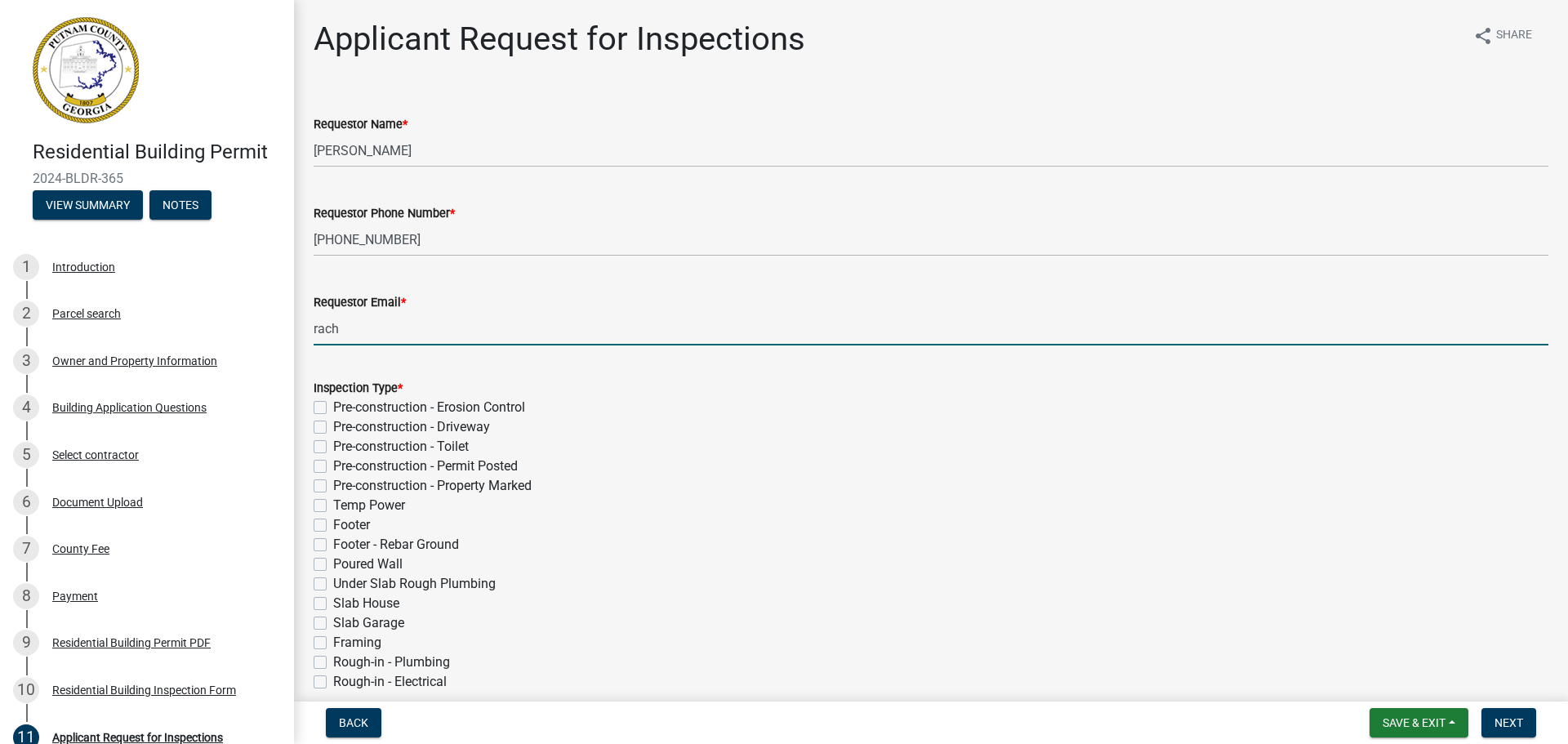
type input "[PERSON_NAME][EMAIL_ADDRESS][PERSON_NAME][DOMAIN_NAME]"
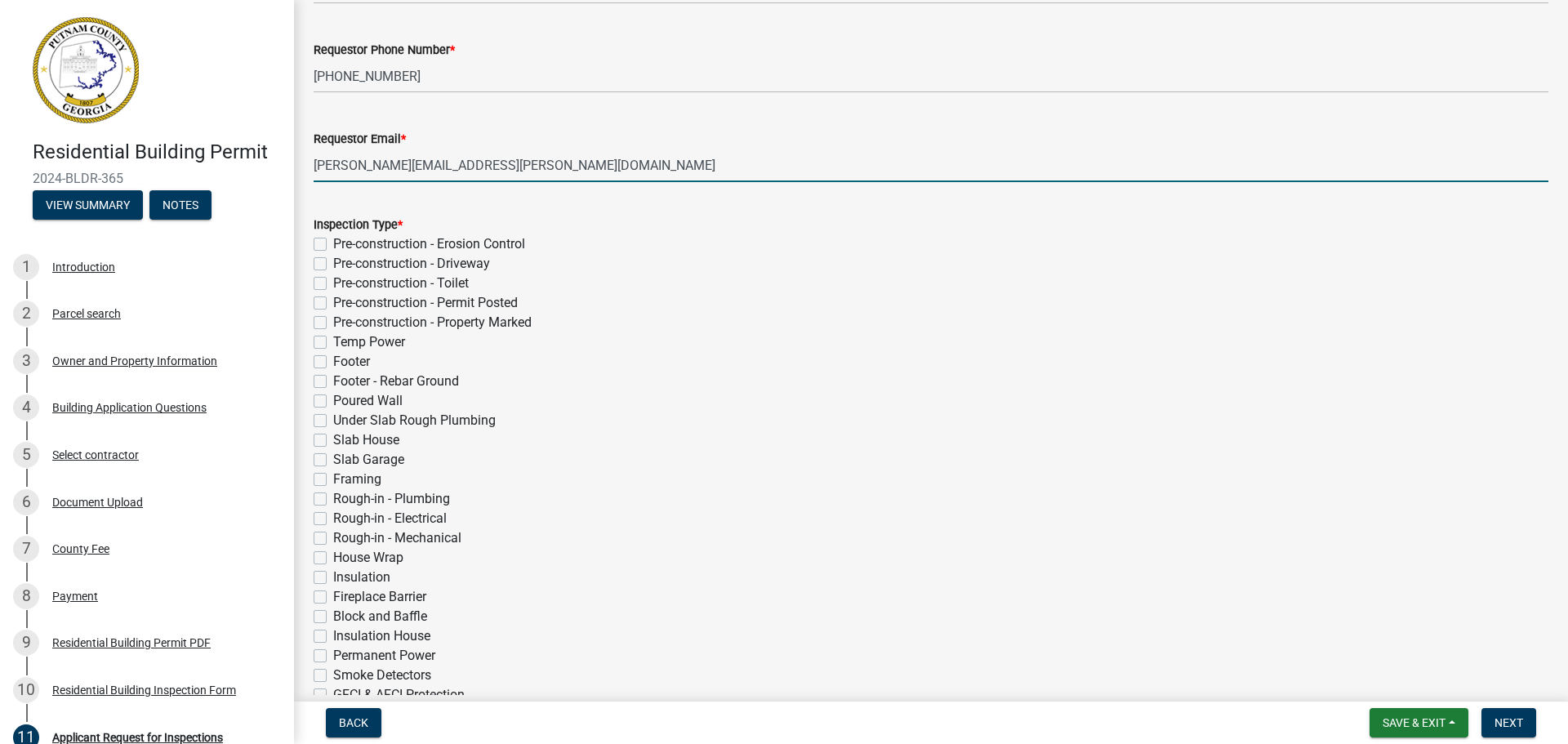
click at [326, 583] on div "Insulation" at bounding box center [930, 577] width 1235 height 20
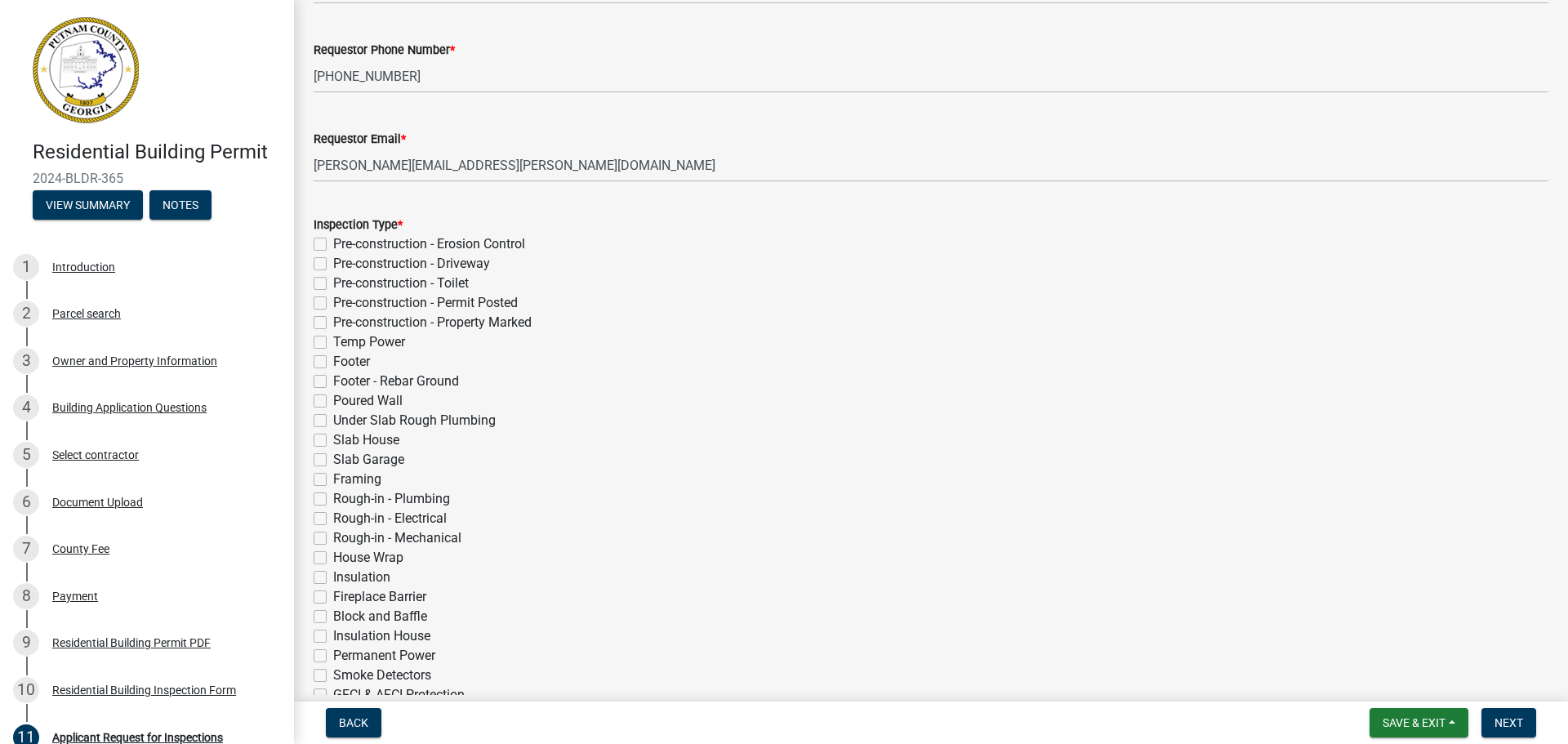
click at [333, 577] on label "Insulation" at bounding box center [362, 577] width 57 height 20
click at [333, 577] on input "Insulation" at bounding box center [338, 572] width 11 height 11
checkbox input "true"
checkbox input "false"
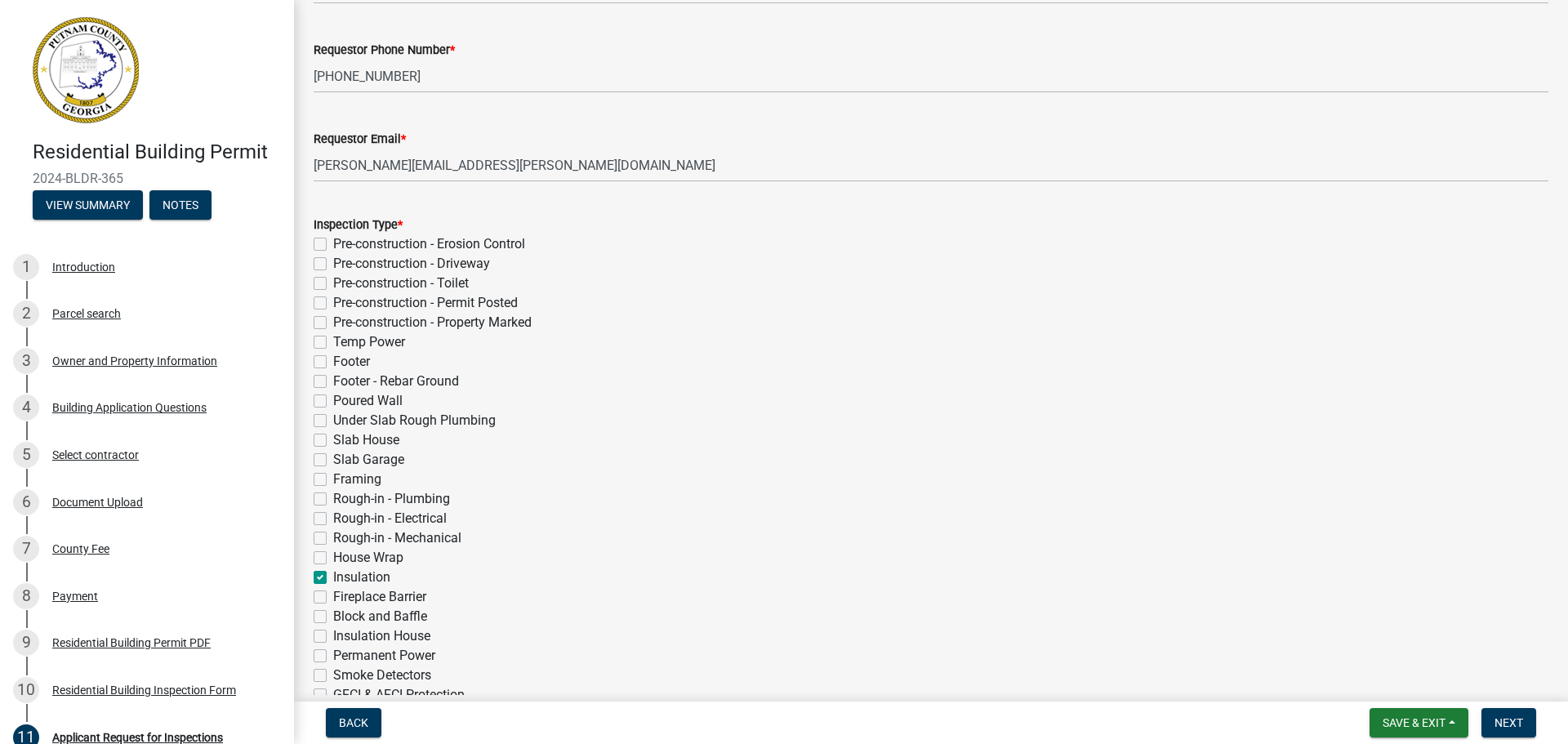
checkbox input "false"
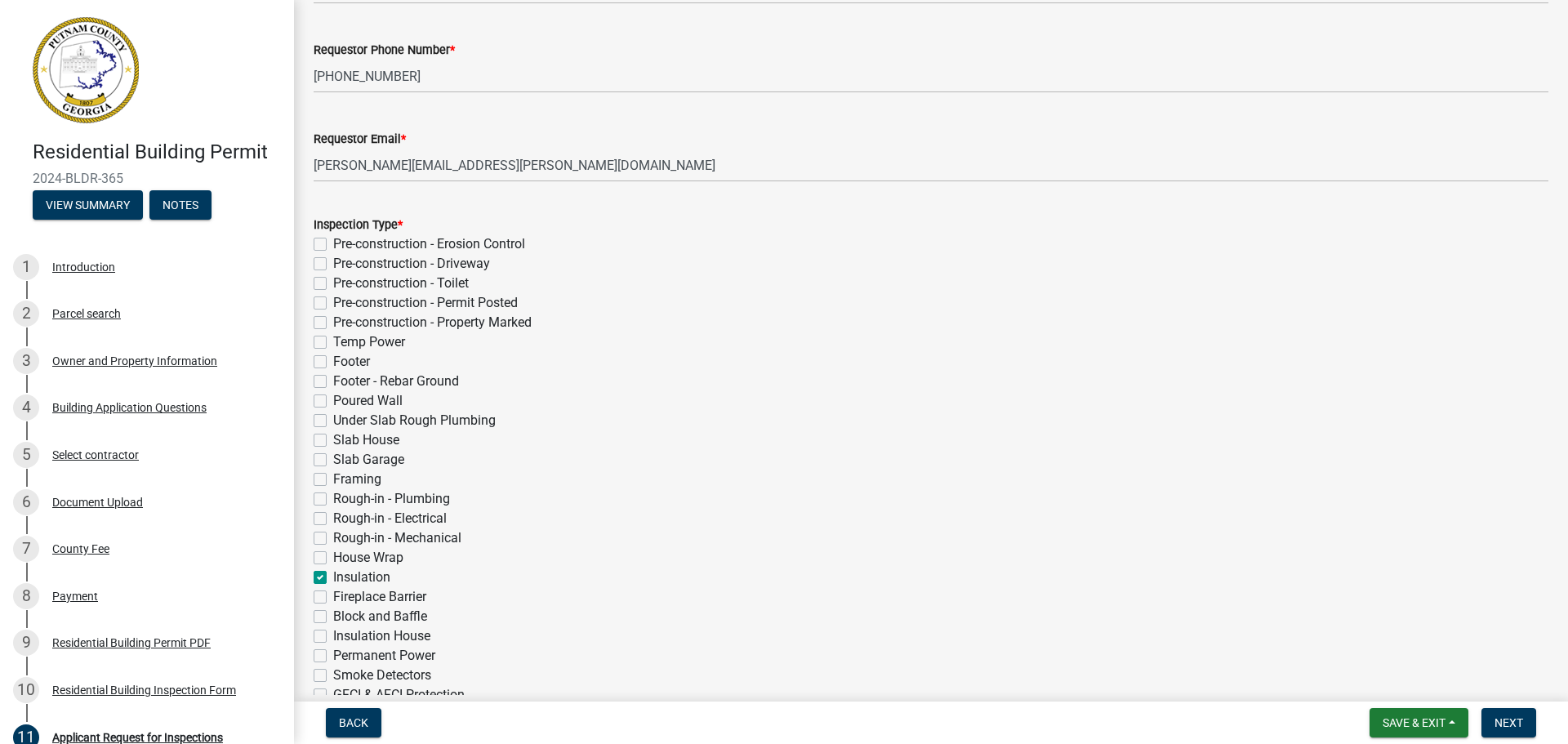
checkbox input "false"
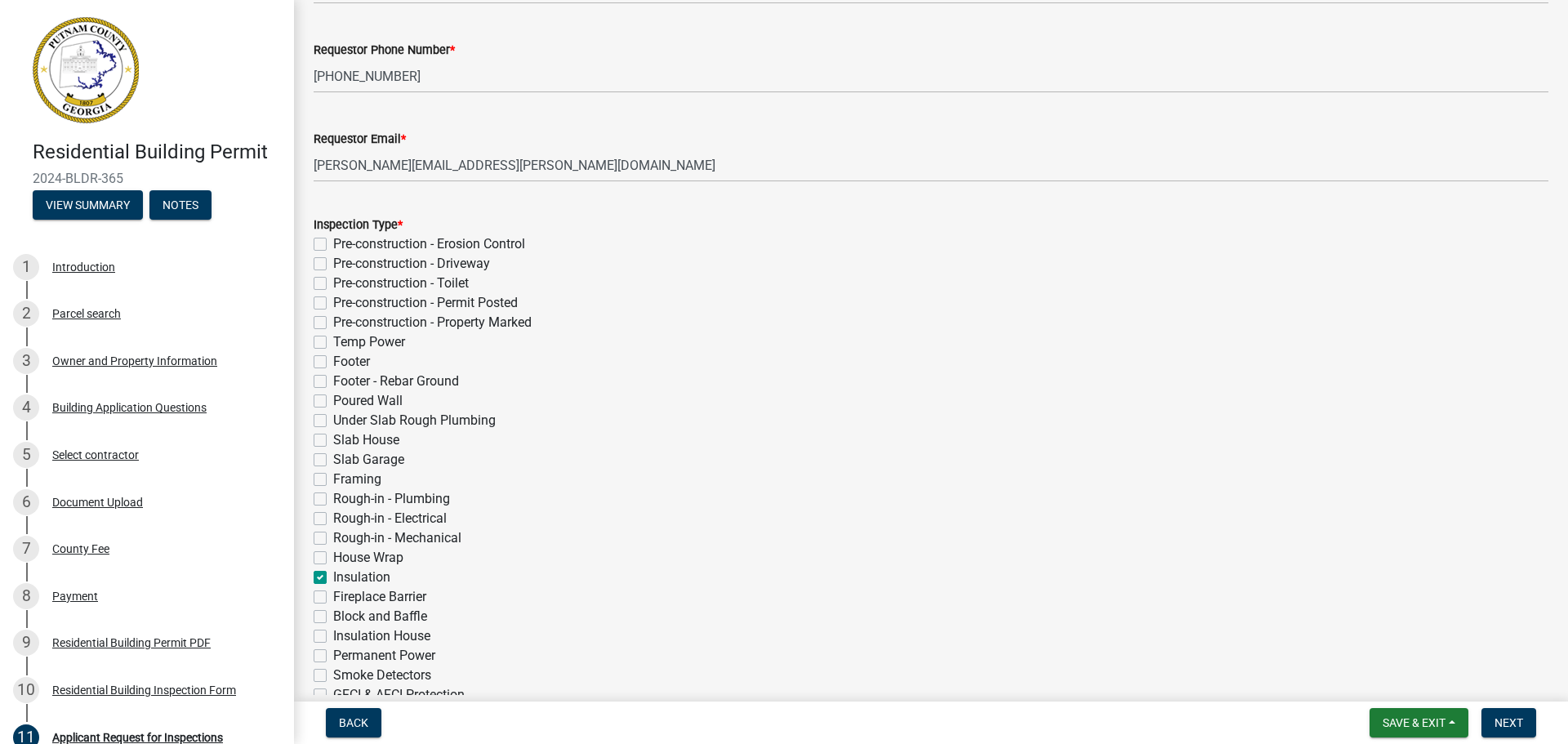
checkbox input "false"
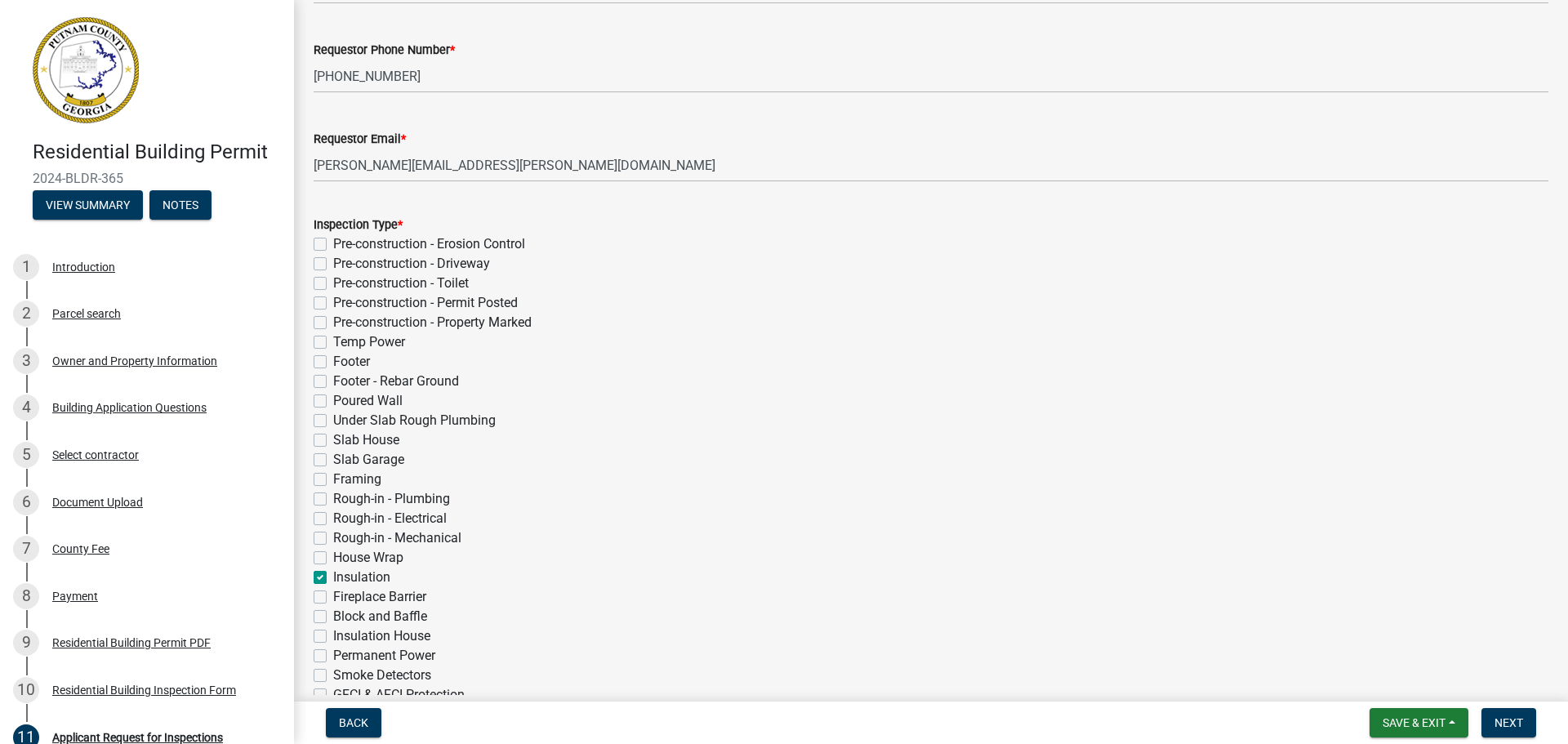
checkbox input "true"
checkbox input "false"
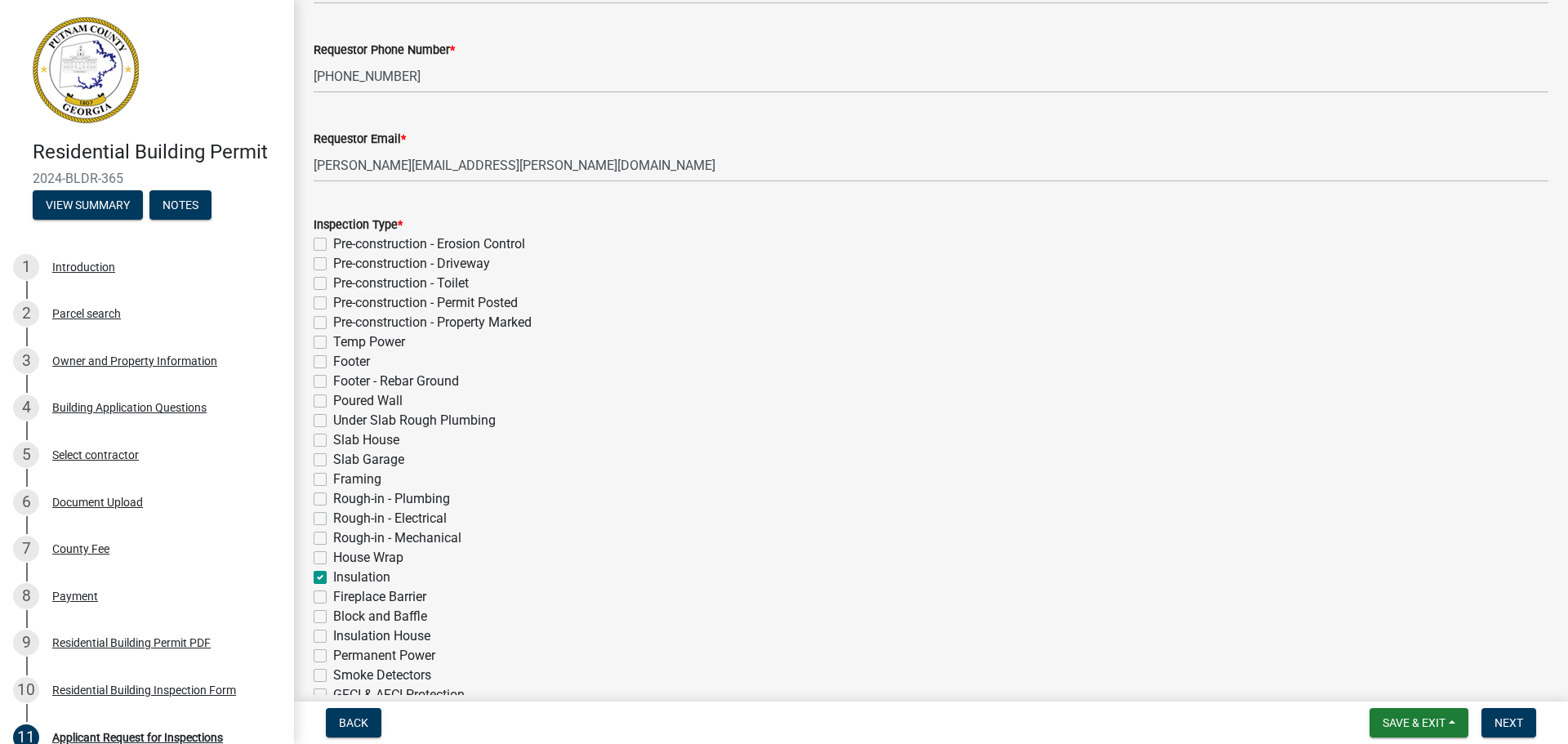
checkbox input "false"
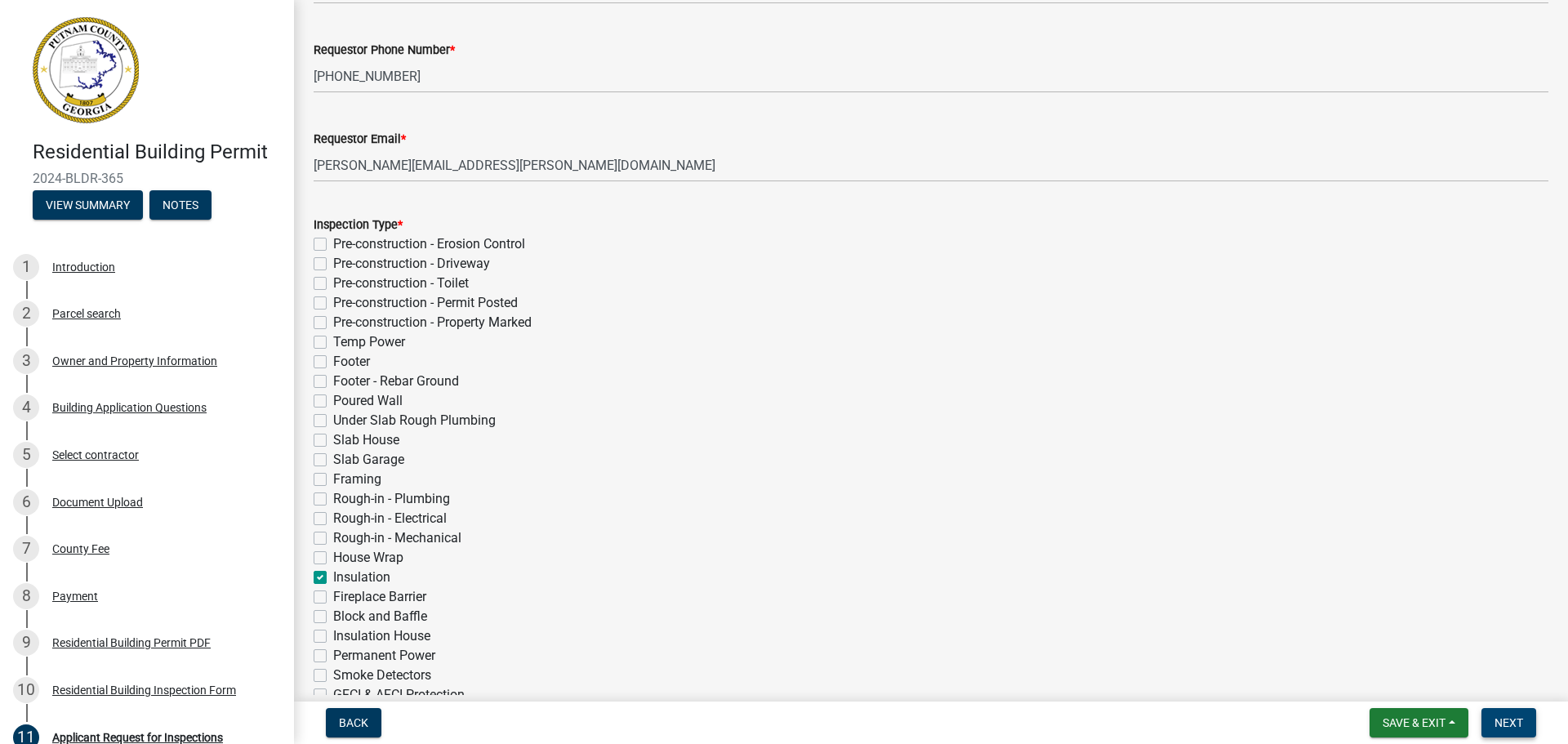
click at [1534, 725] on button "Next" at bounding box center [1509, 722] width 54 height 30
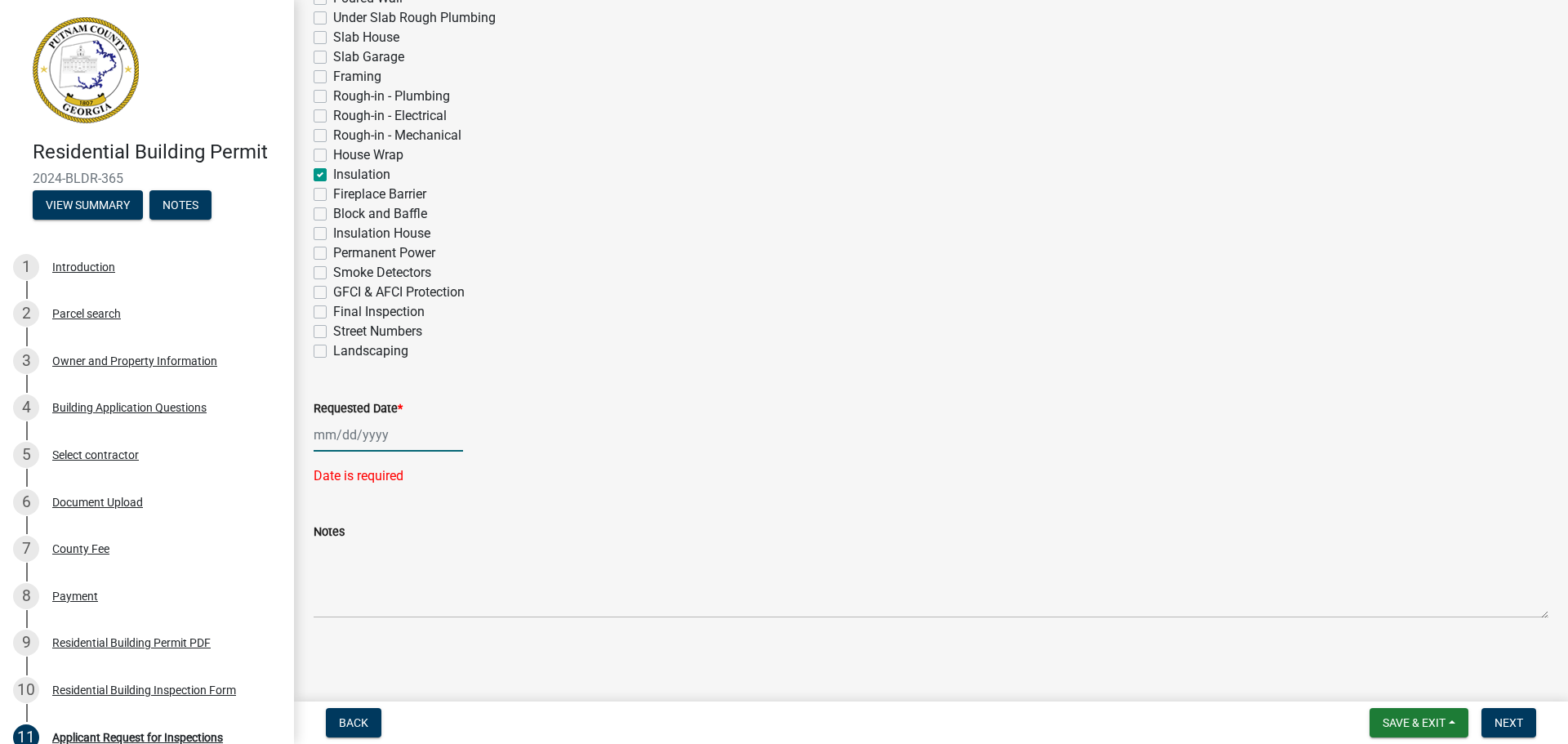
click at [354, 421] on div at bounding box center [388, 435] width 149 height 34
select select "8"
select select "2025"
click at [332, 595] on div "18" at bounding box center [330, 600] width 26 height 26
type input "[DATE]"
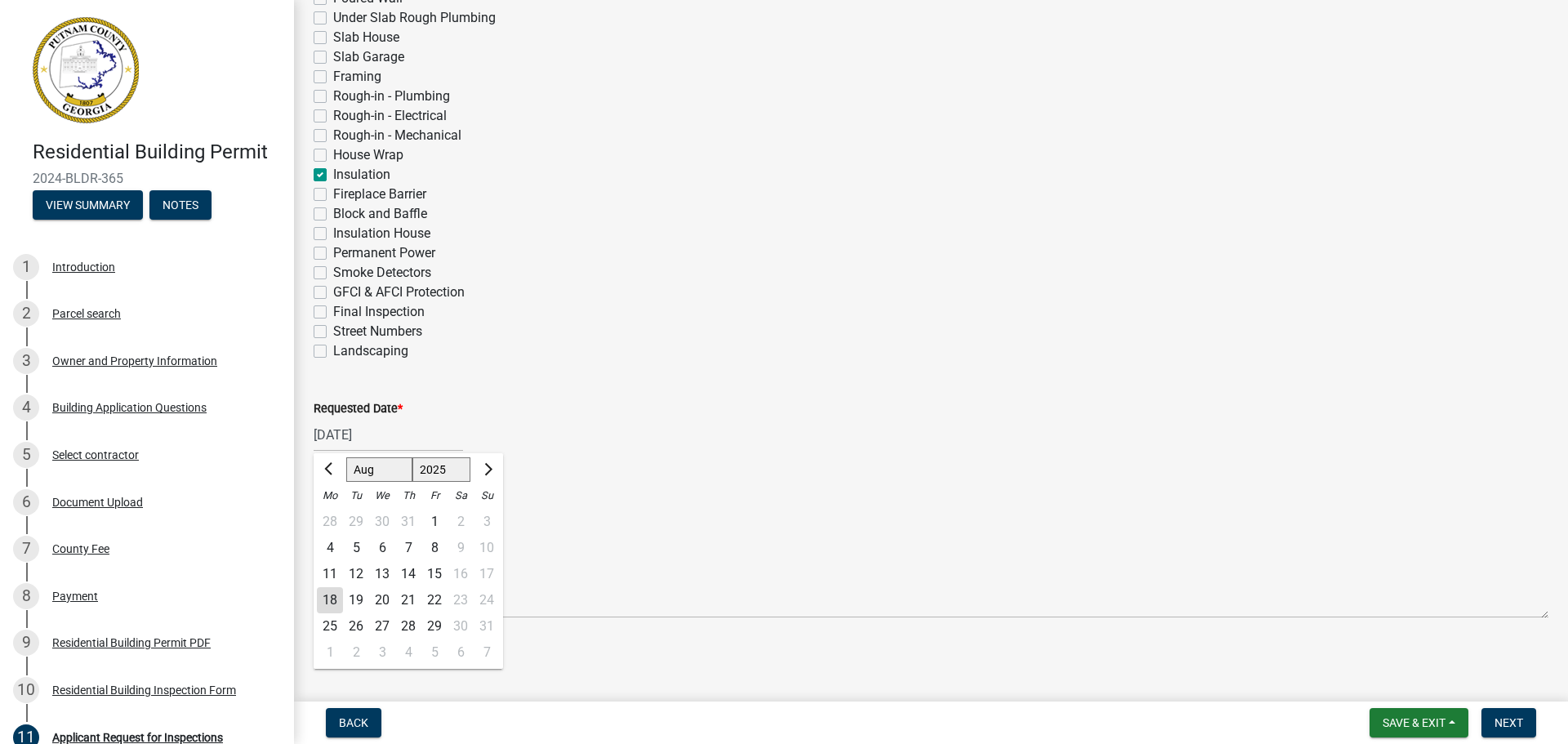
scroll to position [533, 0]
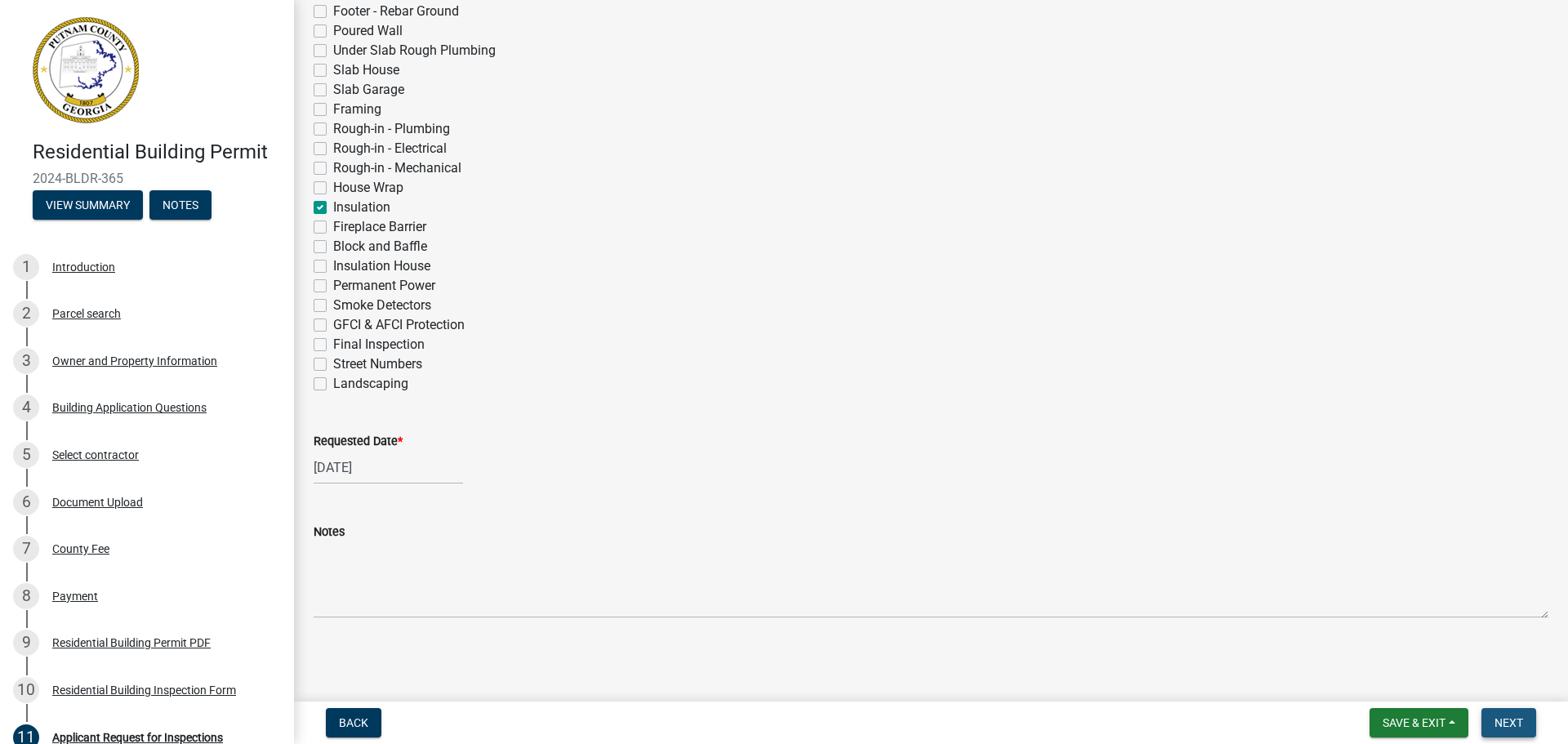
click at [1517, 719] on span "Next" at bounding box center [1509, 722] width 29 height 13
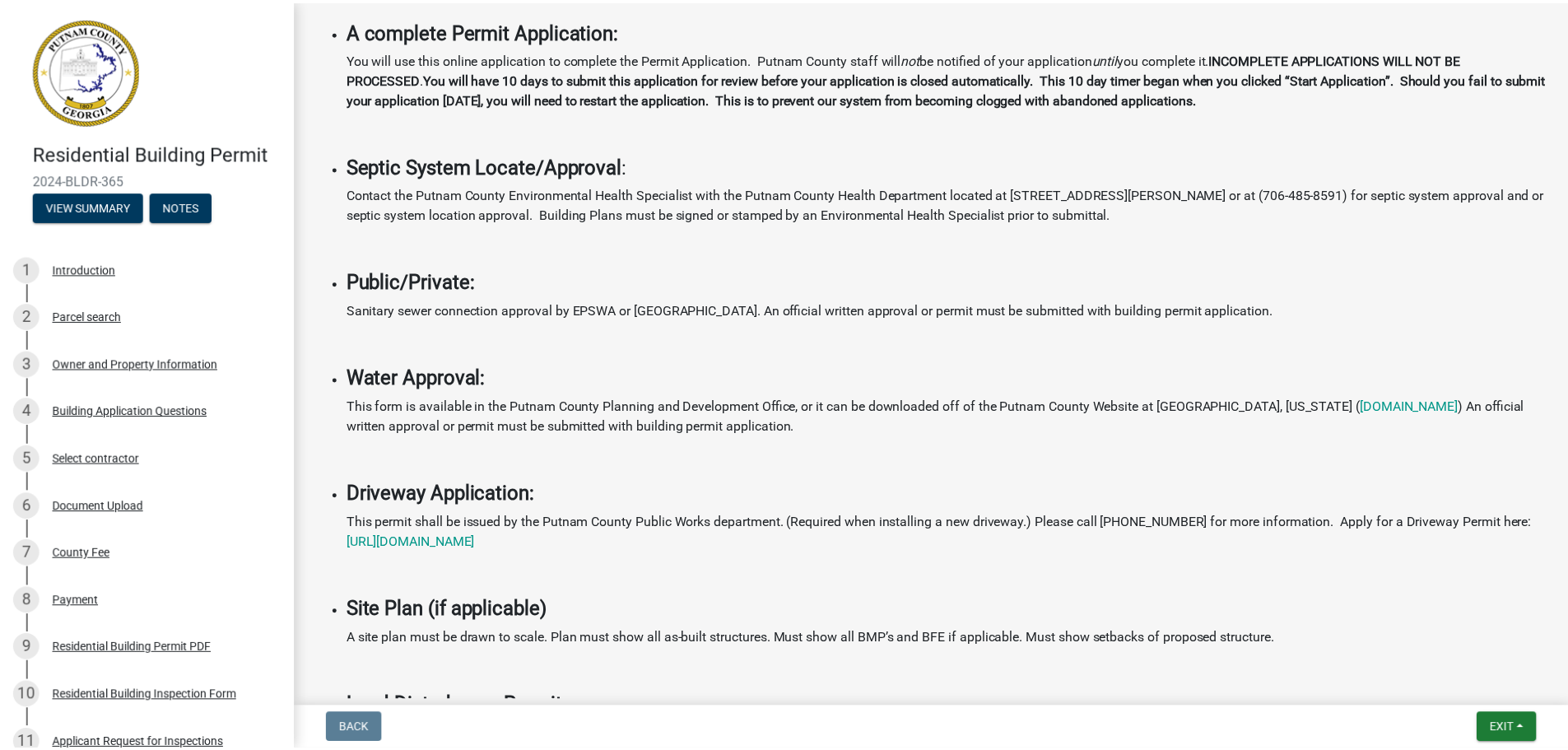
scroll to position [0, 0]
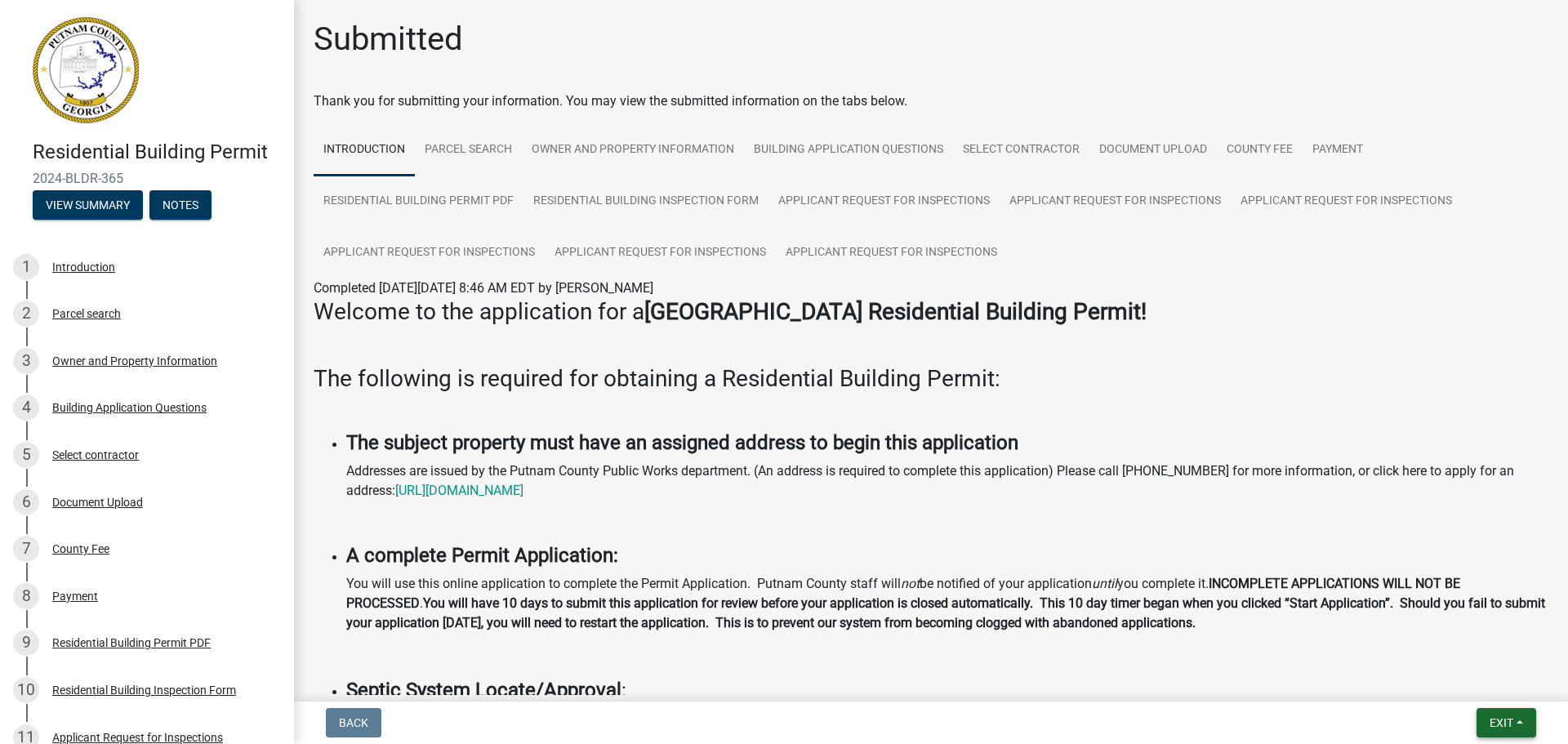
click at [1494, 725] on span "Exit" at bounding box center [1502, 722] width 24 height 13
click at [1454, 670] on button "Save & Exit" at bounding box center [1471, 680] width 131 height 40
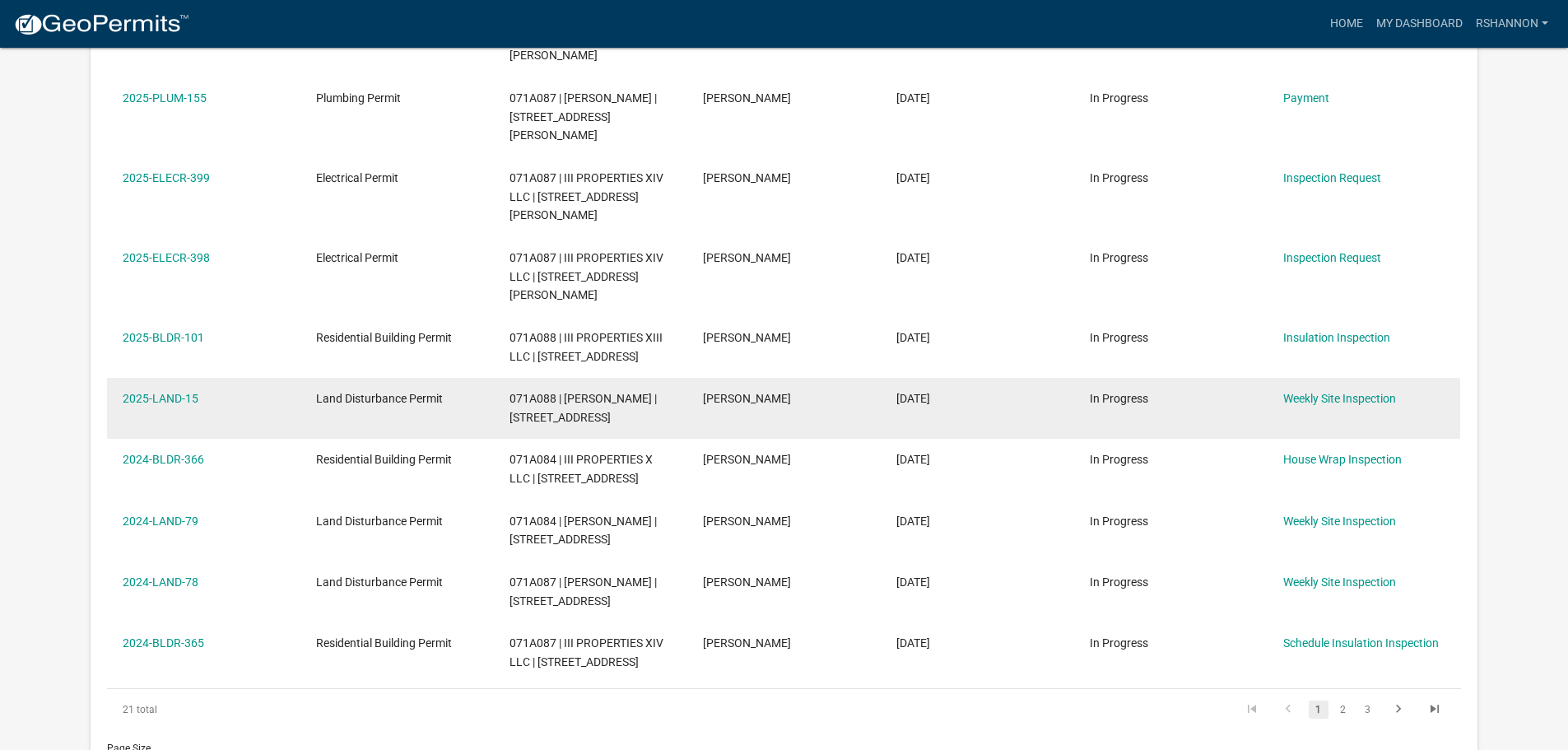
scroll to position [329, 0]
